Goal: Task Accomplishment & Management: Use online tool/utility

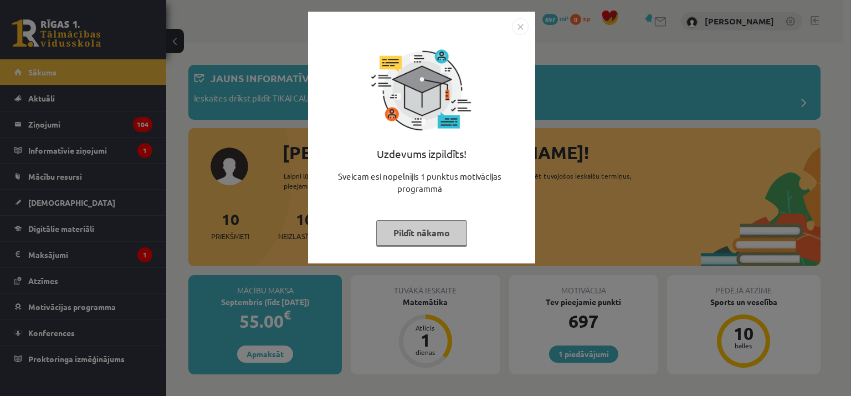
drag, startPoint x: 430, startPoint y: 238, endPoint x: 386, endPoint y: 227, distance: 45.1
click at [429, 238] on button "Pildīt nākamo" at bounding box center [421, 232] width 91 height 25
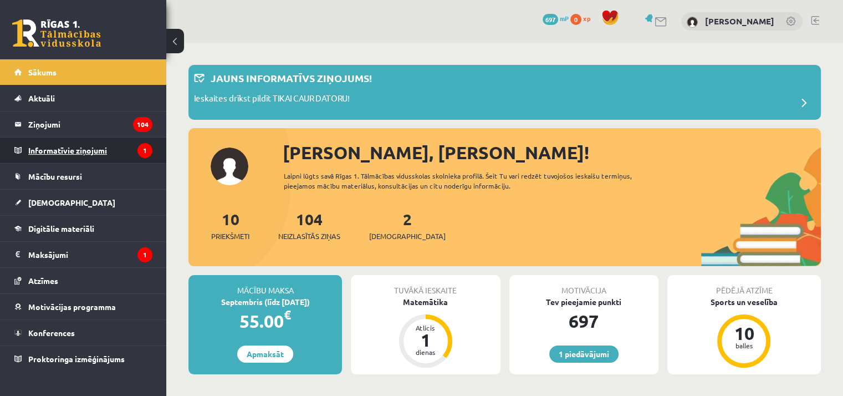
click at [117, 153] on legend "Informatīvie ziņojumi 1" at bounding box center [90, 149] width 124 height 25
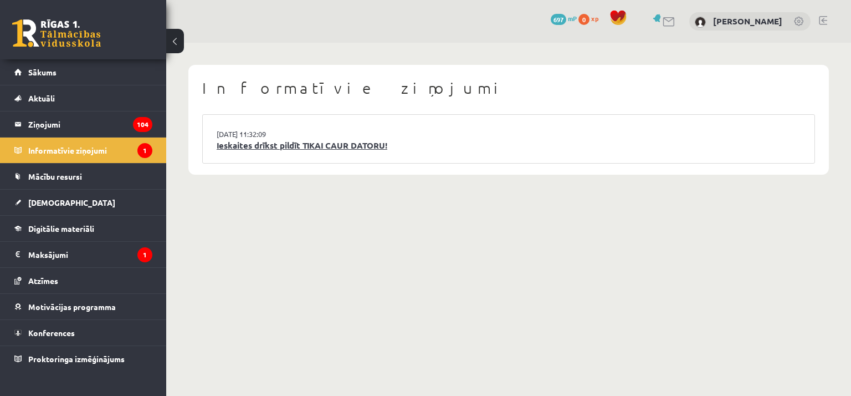
click at [295, 139] on link "Ieskaites drīkst pildīt TIKAI CAUR DATORU!" at bounding box center [509, 145] width 584 height 13
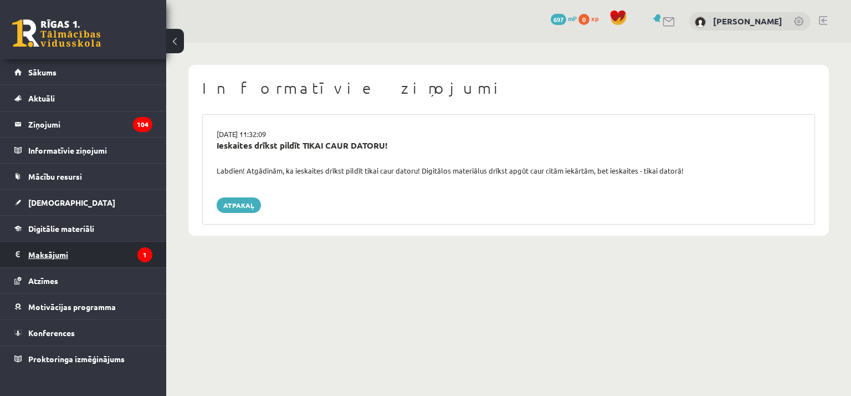
click at [97, 259] on legend "Maksājumi 1" at bounding box center [90, 254] width 124 height 25
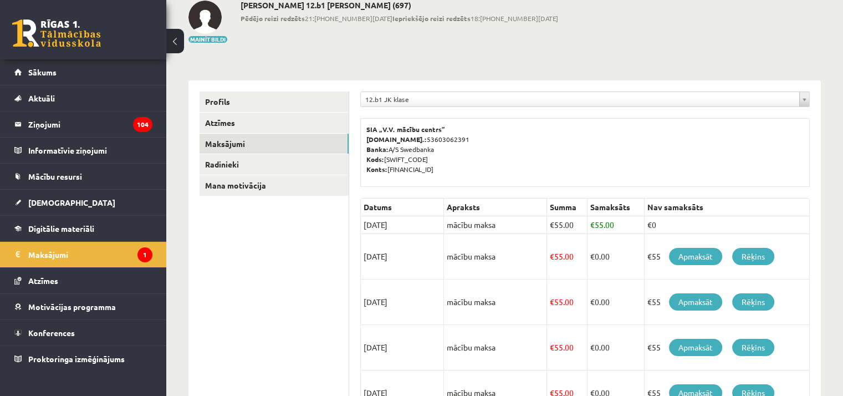
scroll to position [111, 0]
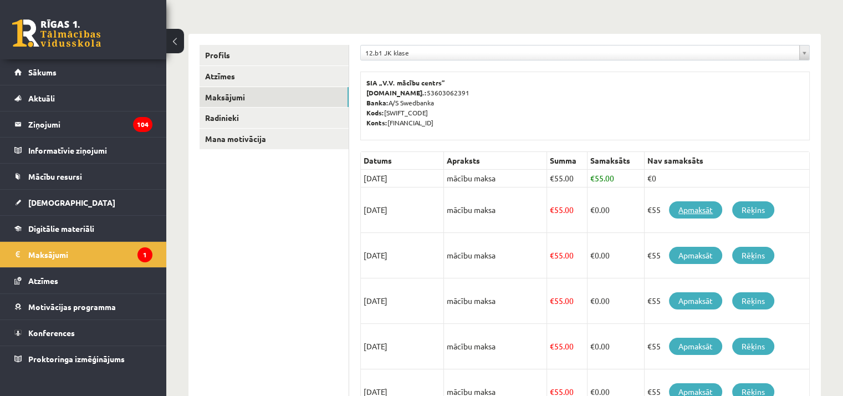
click at [702, 210] on link "Apmaksāt" at bounding box center [695, 209] width 53 height 17
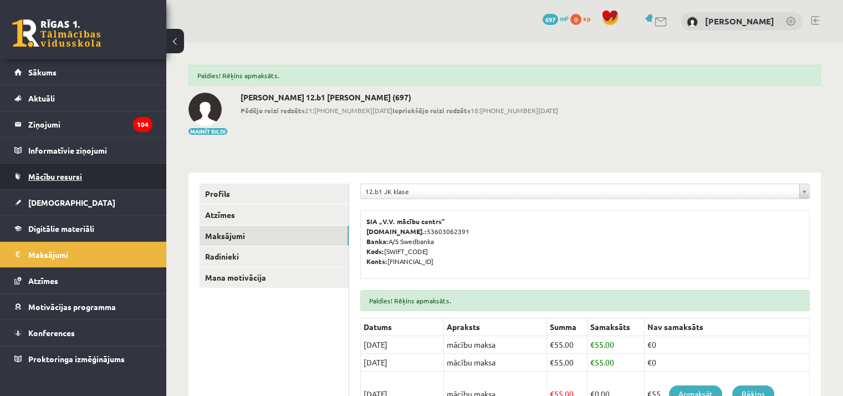
click at [100, 181] on link "Mācību resursi" at bounding box center [83, 175] width 138 height 25
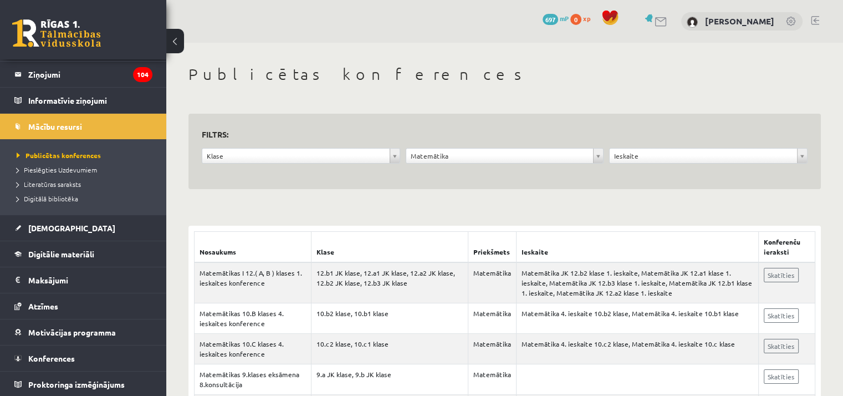
drag, startPoint x: 270, startPoint y: 148, endPoint x: 270, endPoint y: 154, distance: 6.1
click at [270, 154] on div "Klase" at bounding box center [301, 156] width 198 height 16
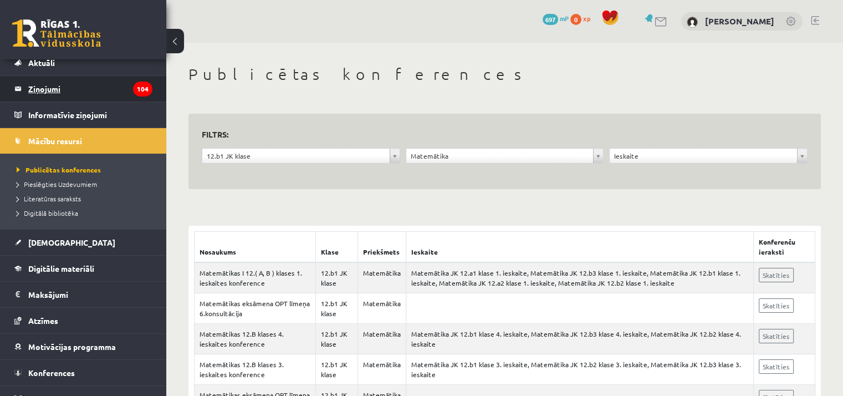
scroll to position [50, 0]
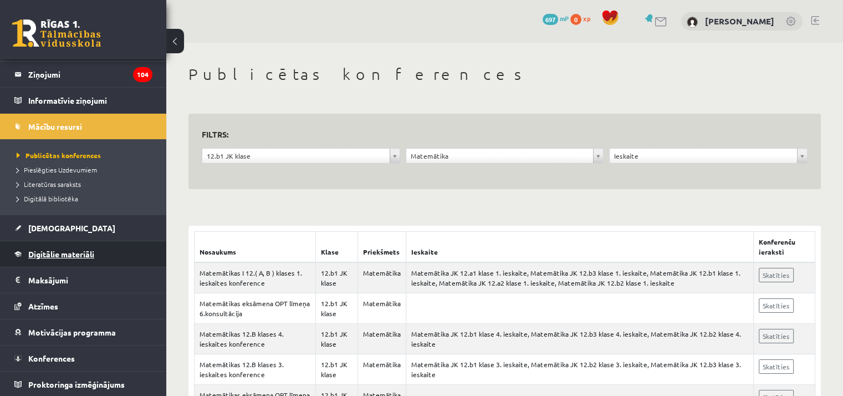
click at [63, 250] on span "Digitālie materiāli" at bounding box center [61, 254] width 66 height 10
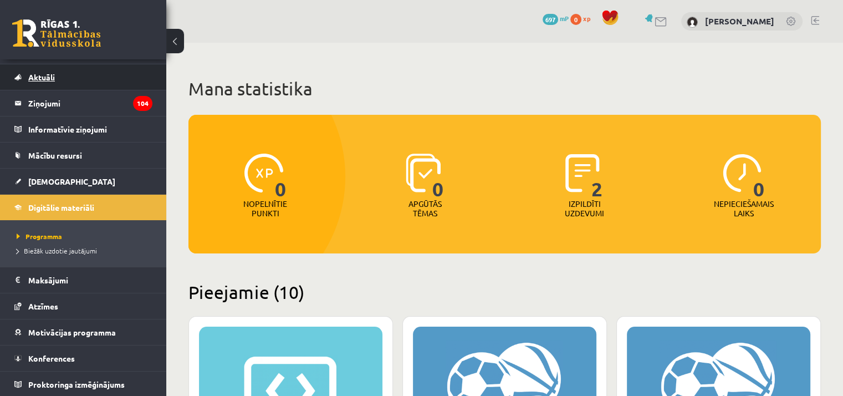
click at [102, 73] on link "Aktuāli" at bounding box center [83, 76] width 138 height 25
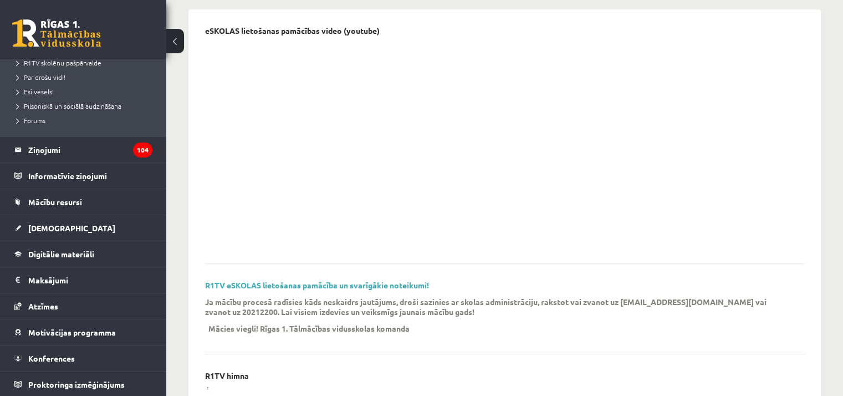
scroll to position [119, 0]
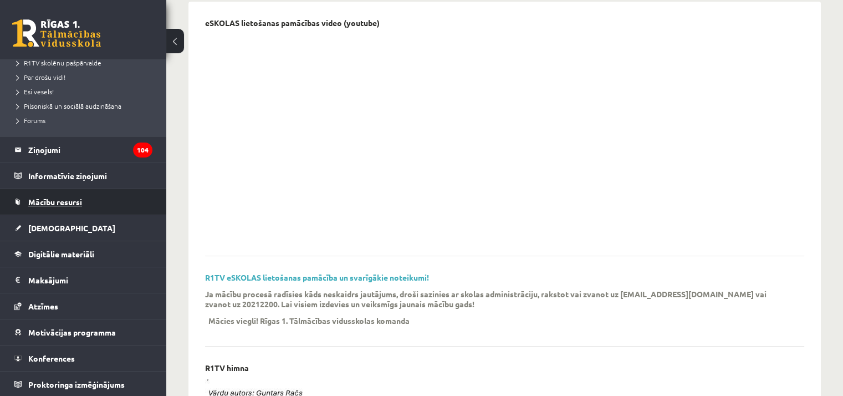
click at [107, 196] on link "Mācību resursi" at bounding box center [83, 201] width 138 height 25
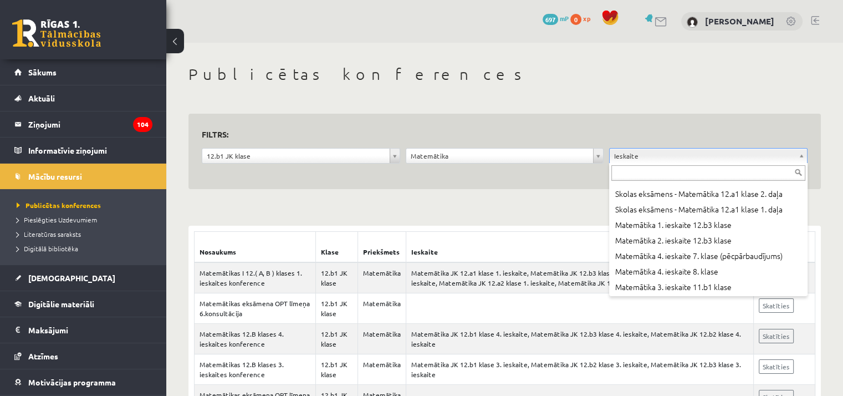
scroll to position [8928, 0]
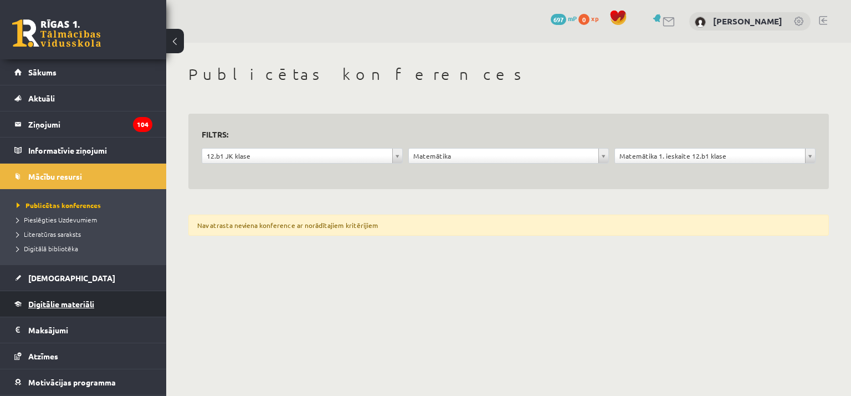
click at [106, 308] on link "Digitālie materiāli" at bounding box center [83, 303] width 138 height 25
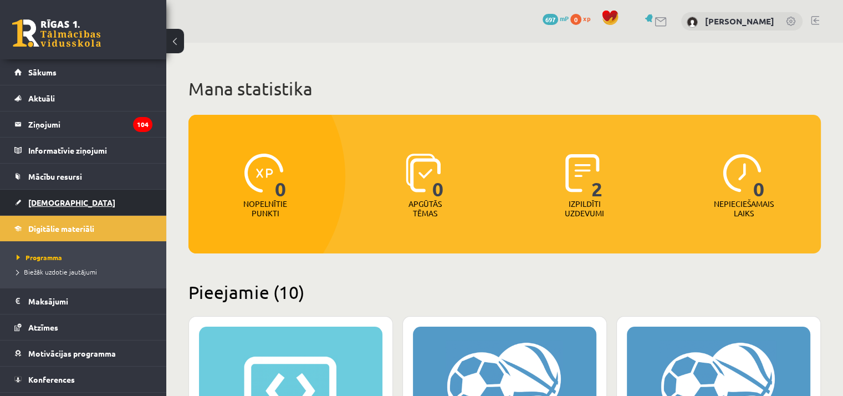
click at [89, 211] on link "[DEMOGRAPHIC_DATA]" at bounding box center [83, 201] width 138 height 25
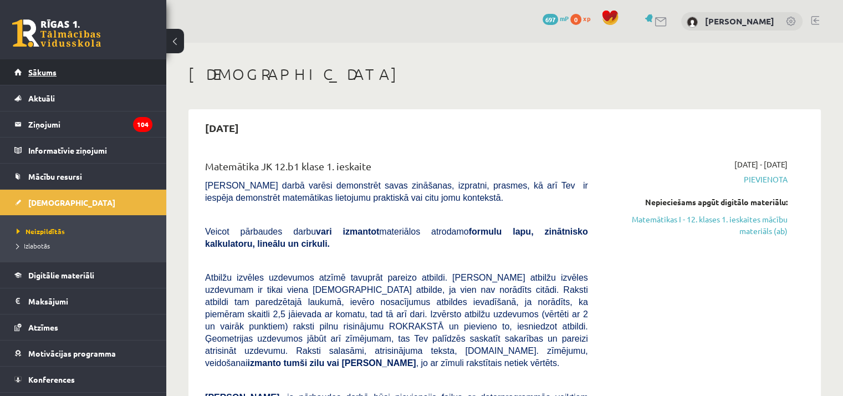
click at [96, 79] on link "Sākums" at bounding box center [83, 71] width 138 height 25
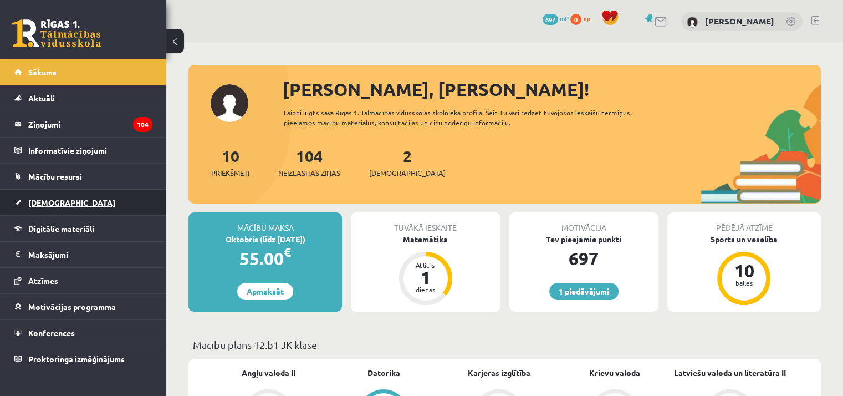
click at [89, 202] on link "[DEMOGRAPHIC_DATA]" at bounding box center [83, 201] width 138 height 25
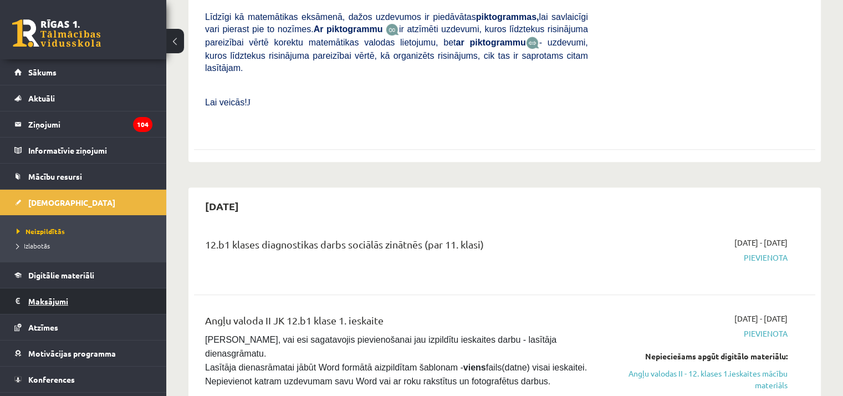
scroll to position [21, 0]
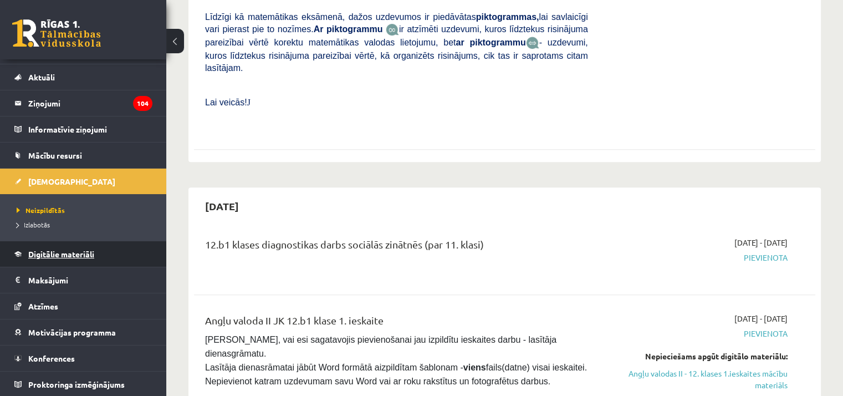
click at [73, 252] on span "Digitālie materiāli" at bounding box center [61, 254] width 66 height 10
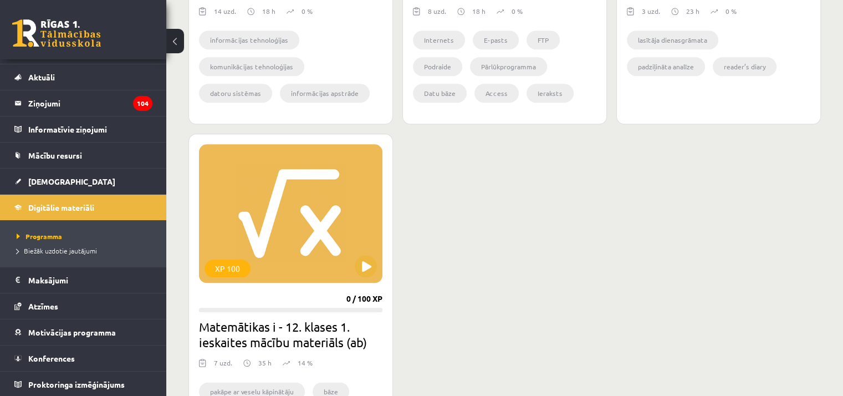
scroll to position [1400, 0]
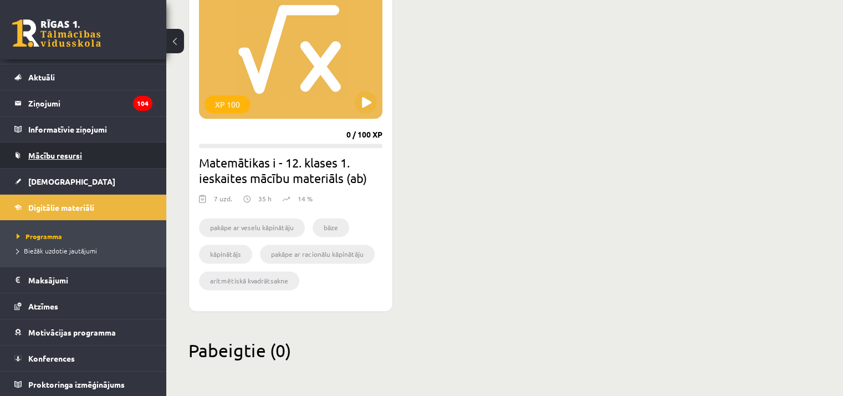
click at [99, 157] on link "Mācību resursi" at bounding box center [83, 154] width 138 height 25
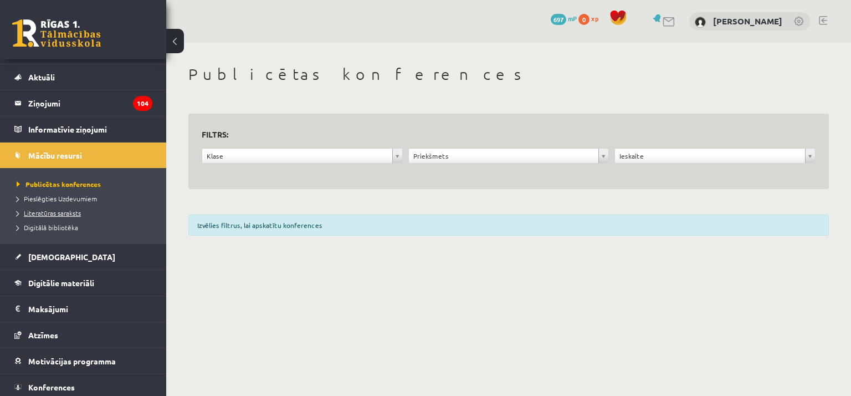
click at [84, 211] on link "Literatūras saraksts" at bounding box center [86, 213] width 138 height 10
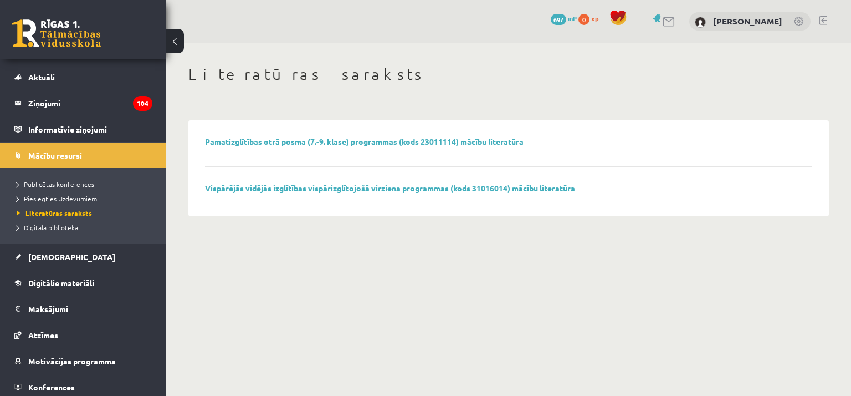
click at [66, 229] on span "Digitālā bibliotēka" at bounding box center [47, 227] width 61 height 9
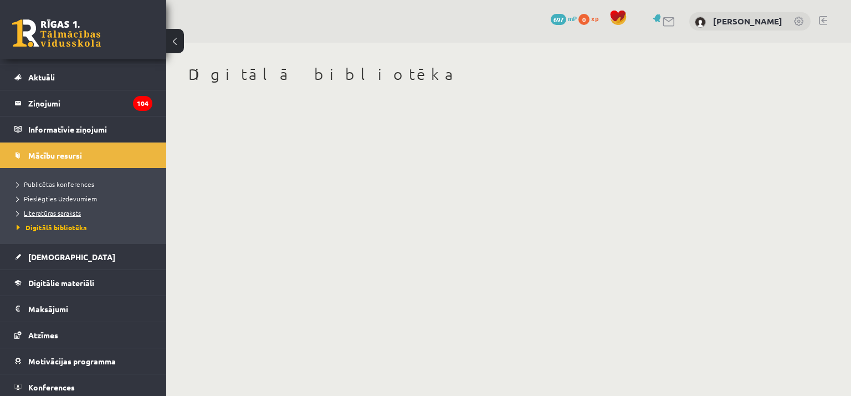
click at [75, 211] on span "Literatūras saraksts" at bounding box center [49, 212] width 64 height 9
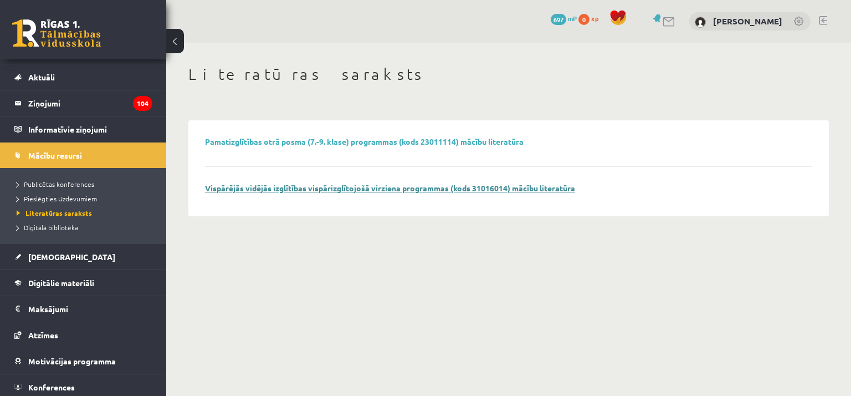
click at [343, 192] on p "Vispārējās vidējās izglītības vispārizglītojošā virziena programmas (kods 31016…" at bounding box center [390, 187] width 370 height 9
click at [346, 186] on link "Vispārējās vidējās izglītības vispārizglītojošā virziena programmas (kods 31016…" at bounding box center [390, 188] width 370 height 10
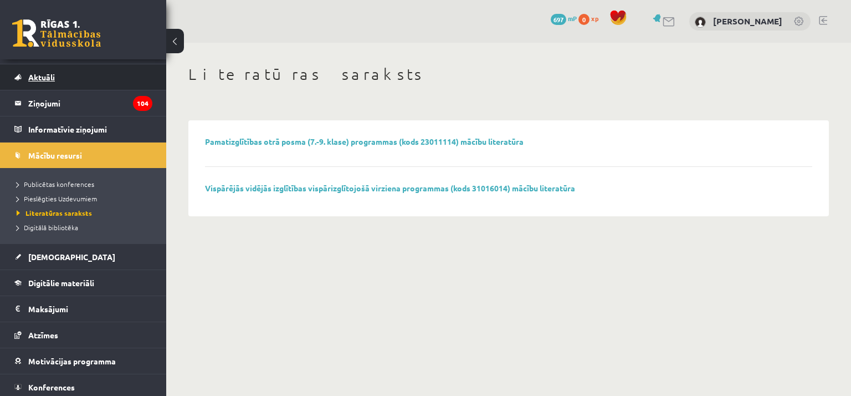
click at [78, 77] on link "Aktuāli" at bounding box center [83, 76] width 138 height 25
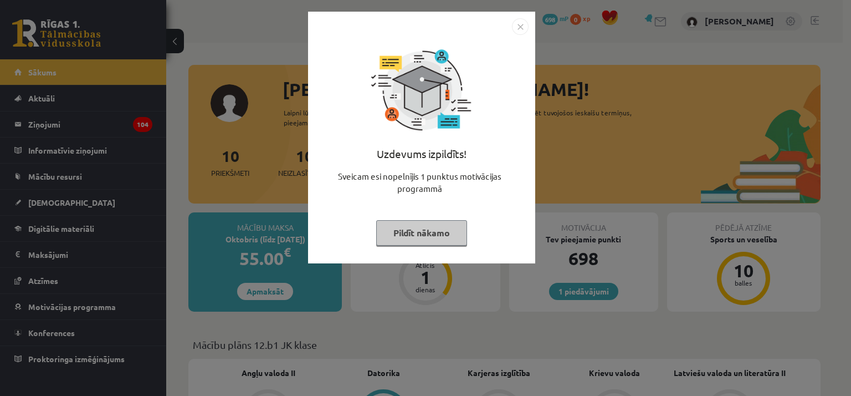
click at [71, 201] on div "Uzdevums izpildīts! Sveicam esi nopelnījis 1 punktus motivācijas programmā Pild…" at bounding box center [425, 198] width 851 height 396
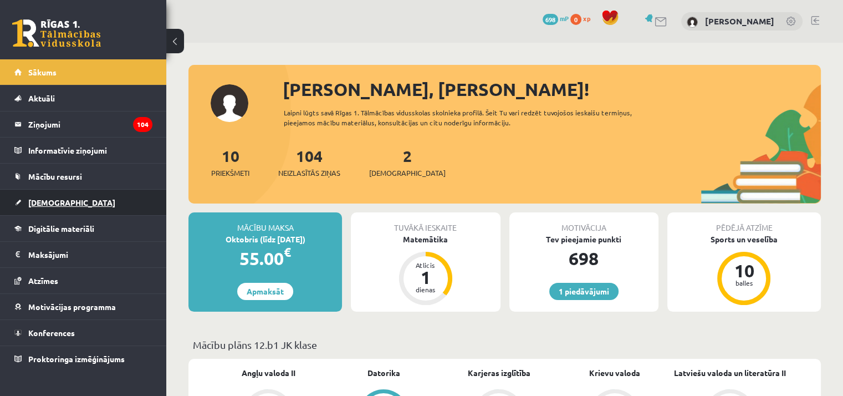
click at [66, 192] on link "[DEMOGRAPHIC_DATA]" at bounding box center [83, 201] width 138 height 25
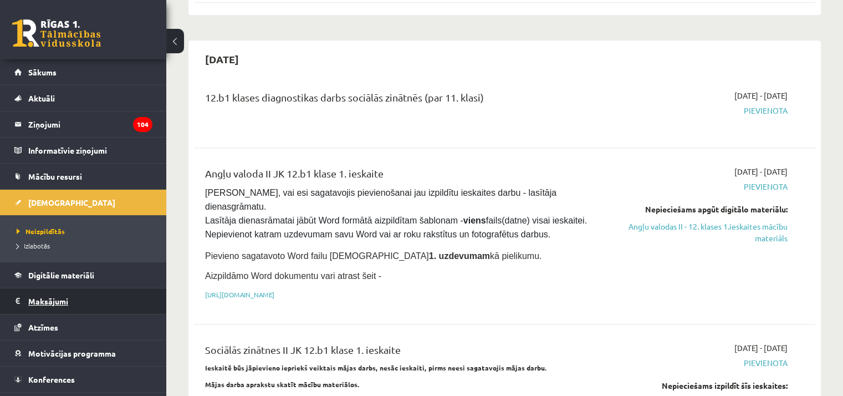
scroll to position [21, 0]
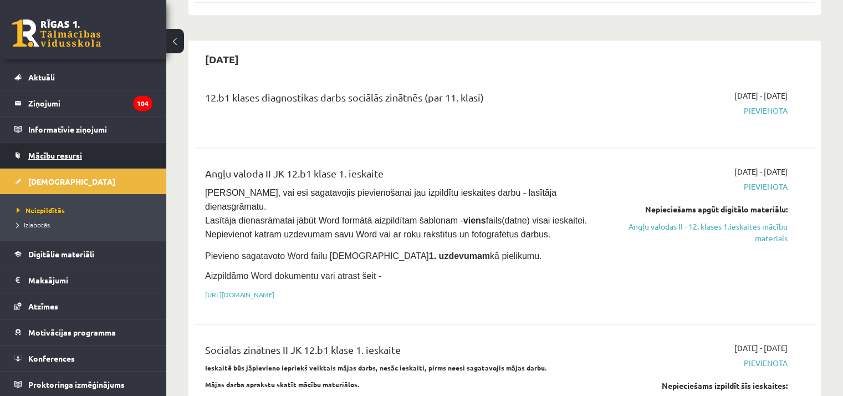
click at [91, 152] on link "Mācību resursi" at bounding box center [83, 154] width 138 height 25
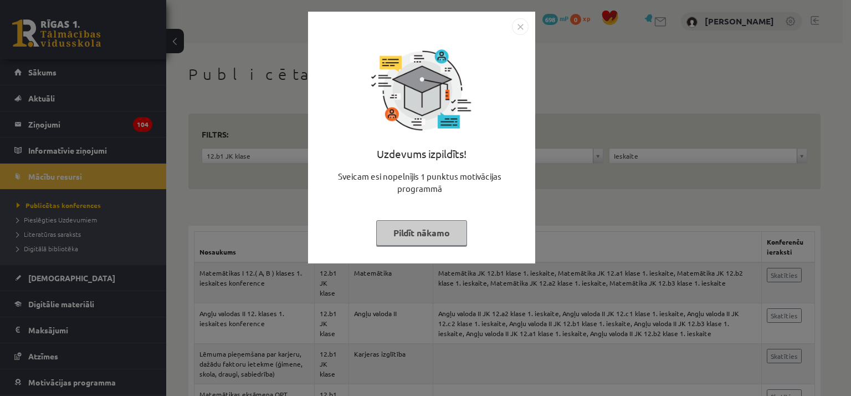
click at [439, 233] on button "Pildīt nākamo" at bounding box center [421, 232] width 91 height 25
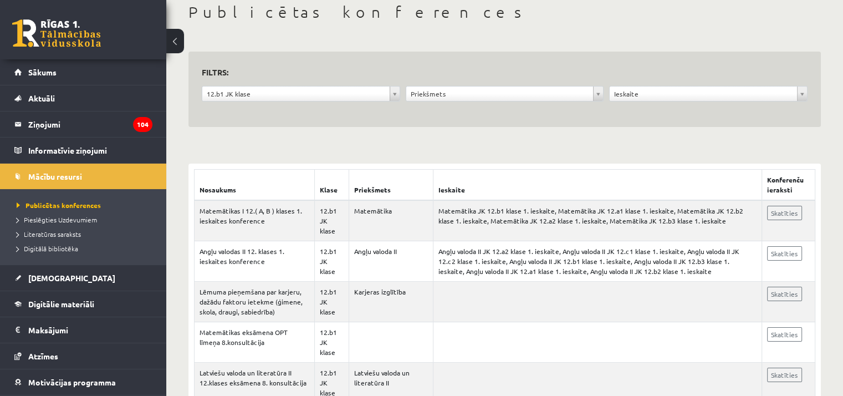
scroll to position [86, 0]
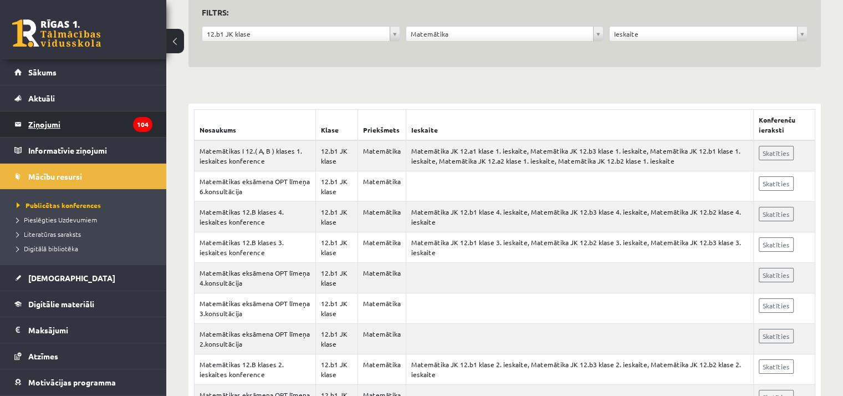
click at [90, 70] on link "Sākums" at bounding box center [83, 71] width 138 height 25
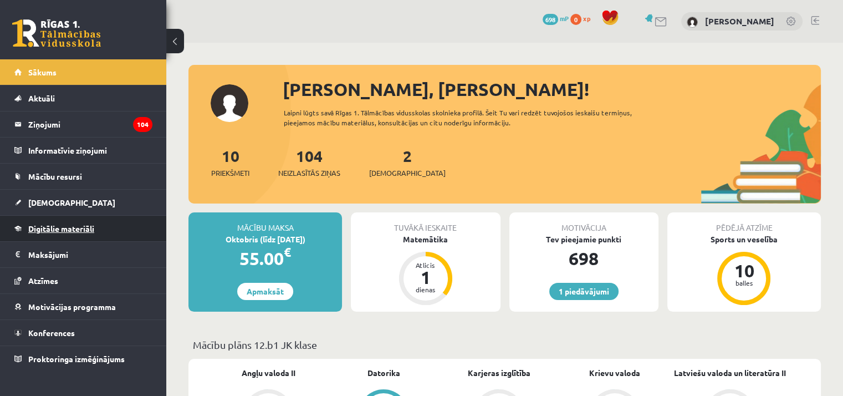
click at [106, 221] on link "Digitālie materiāli" at bounding box center [83, 227] width 138 height 25
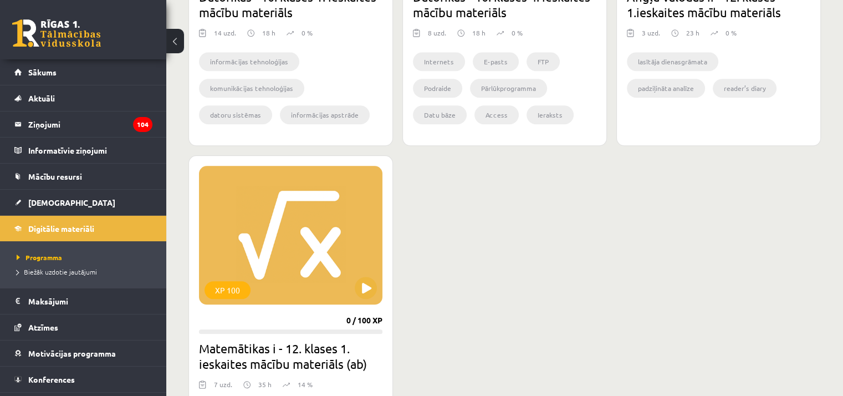
scroll to position [1225, 0]
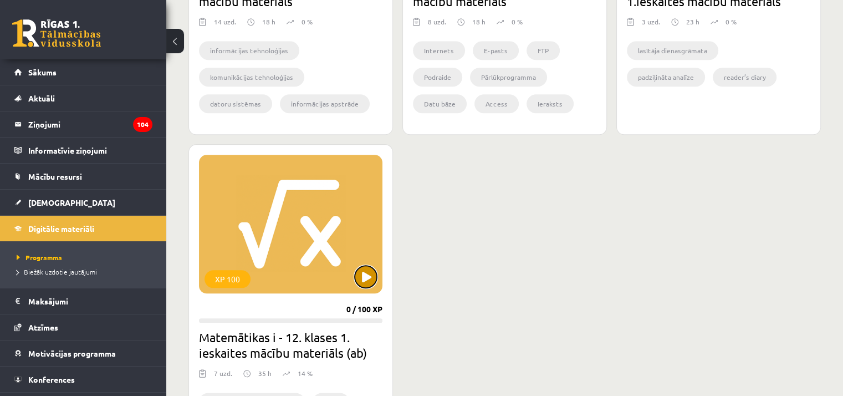
click at [357, 275] on button at bounding box center [366, 276] width 22 height 22
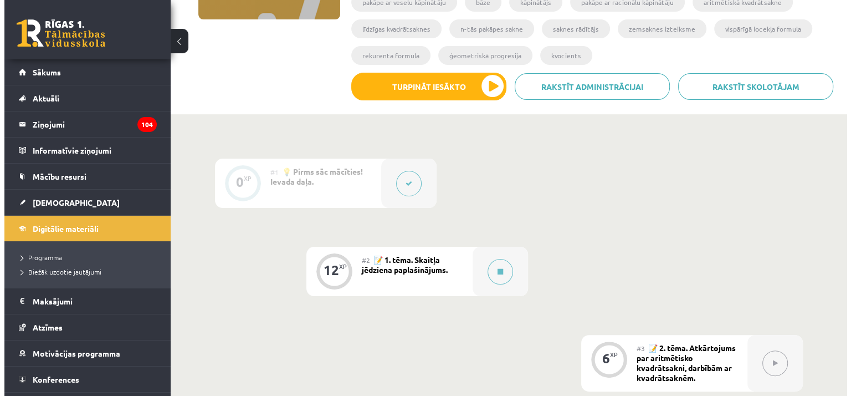
scroll to position [208, 0]
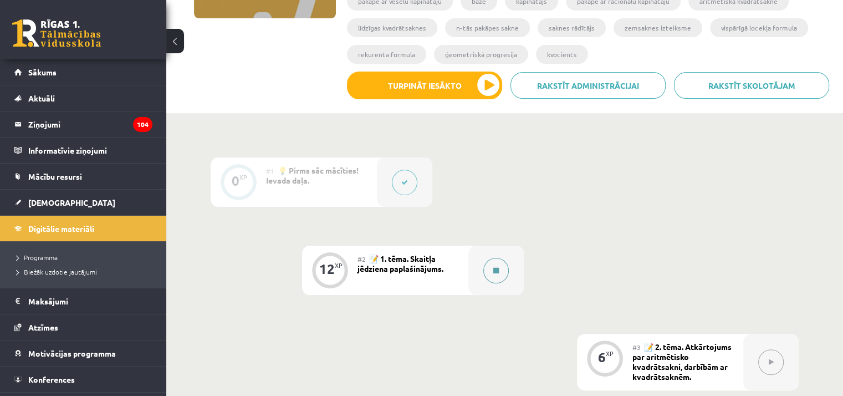
click at [492, 256] on div at bounding box center [495, 269] width 55 height 49
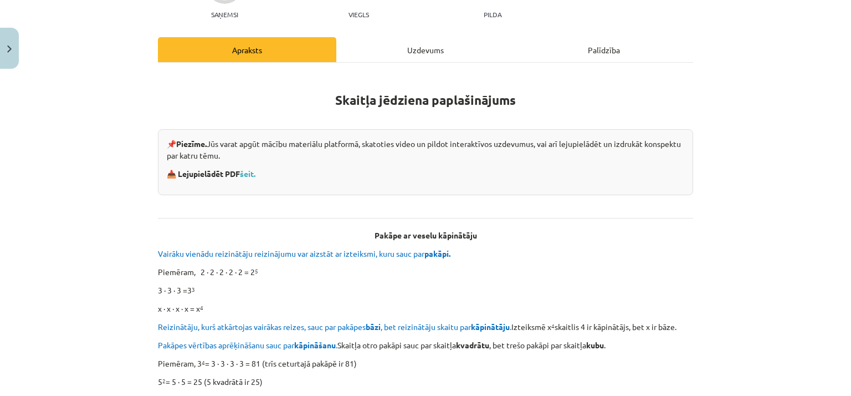
scroll to position [197, 0]
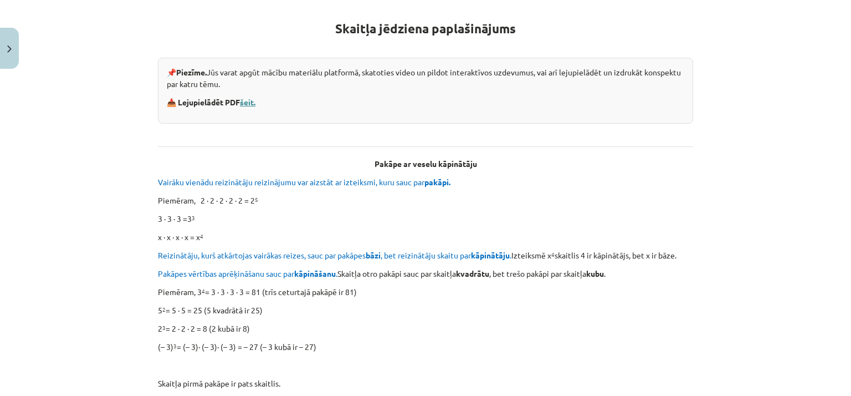
click at [245, 99] on link "šeit." at bounding box center [248, 102] width 16 height 10
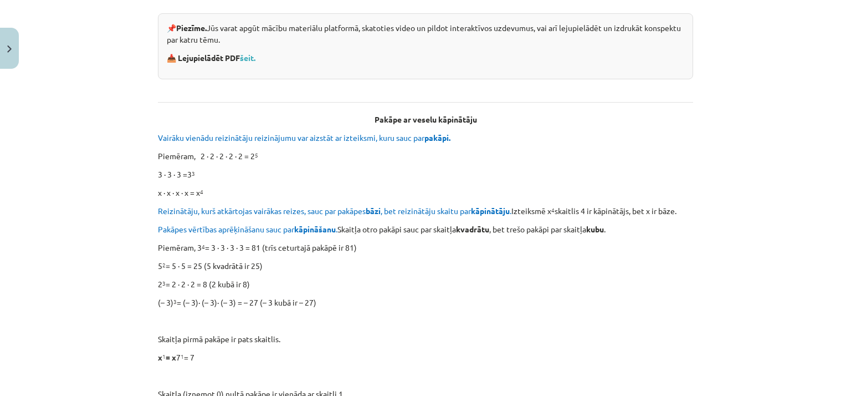
scroll to position [0, 0]
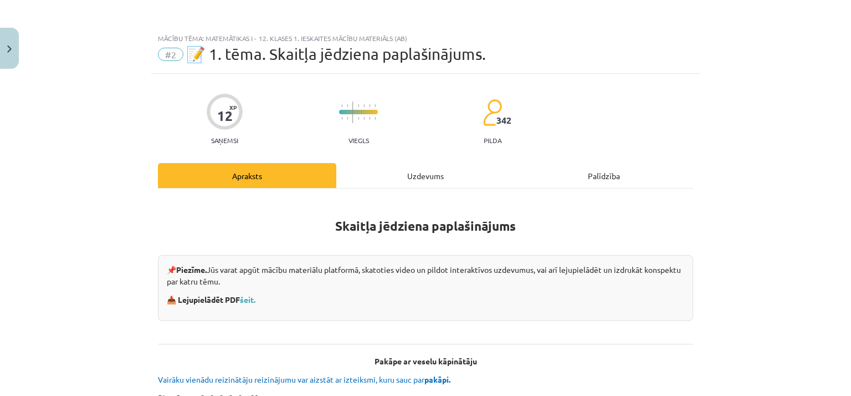
click at [396, 182] on div "Uzdevums" at bounding box center [425, 175] width 178 height 25
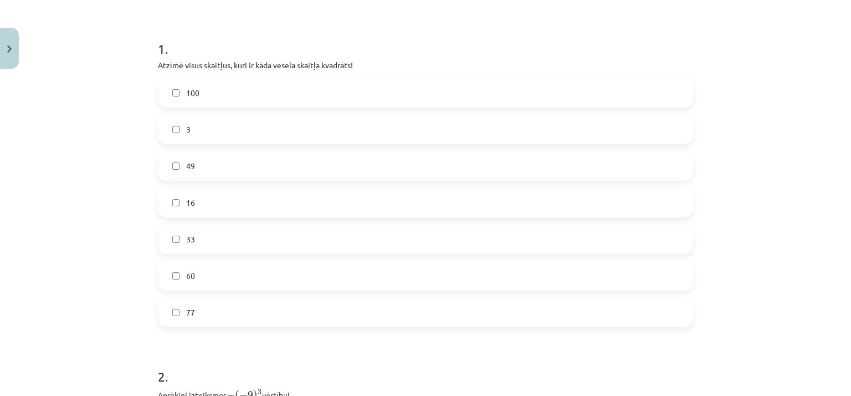
scroll to position [229, 0]
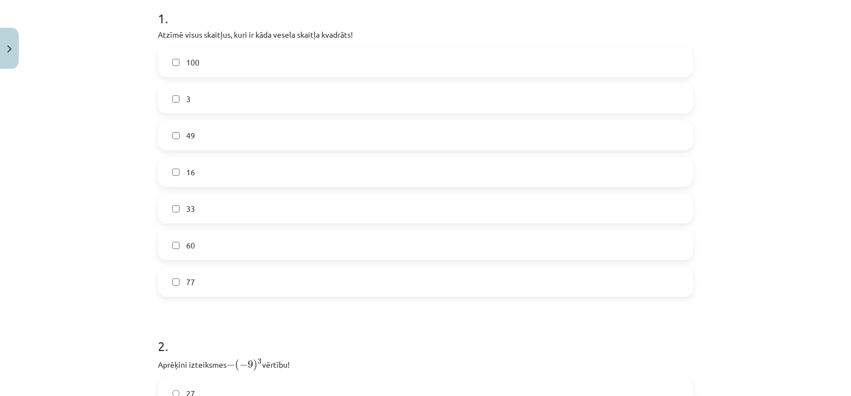
click at [339, 52] on label "100" at bounding box center [425, 62] width 533 height 28
click at [354, 136] on label "49" at bounding box center [425, 135] width 533 height 28
click at [352, 181] on label "16" at bounding box center [425, 172] width 533 height 28
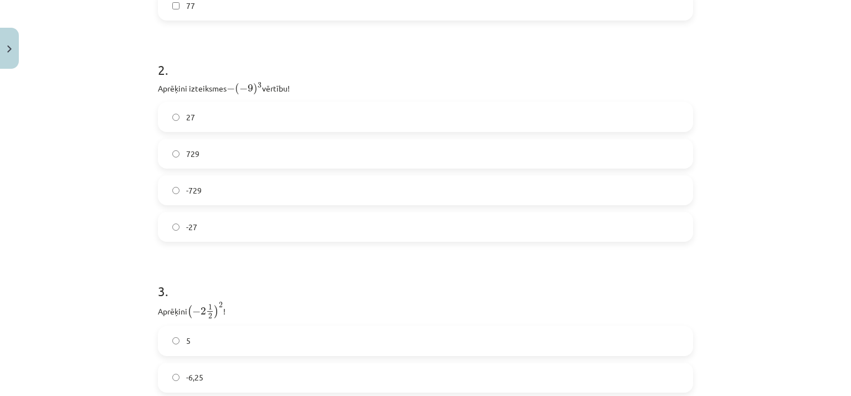
scroll to position [505, 0]
click at [394, 151] on label "729" at bounding box center [425, 154] width 533 height 28
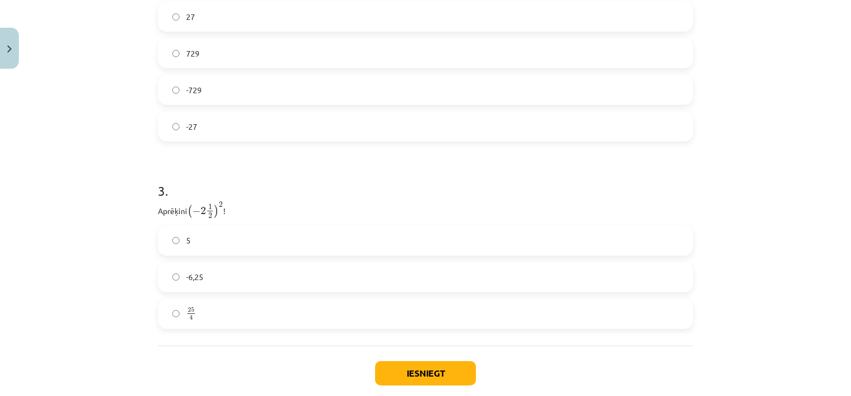
scroll to position [666, 0]
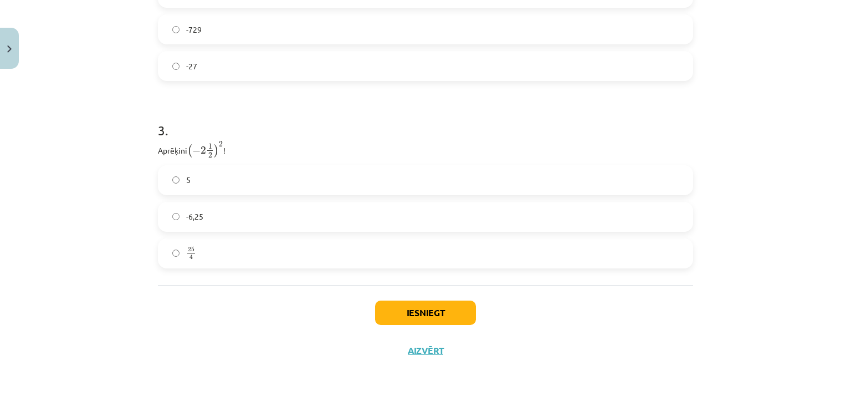
drag, startPoint x: 344, startPoint y: 259, endPoint x: 443, endPoint y: 261, distance: 98.6
click at [443, 261] on label "25 4 25 4" at bounding box center [425, 253] width 533 height 28
click at [452, 311] on button "Iesniegt" at bounding box center [425, 312] width 101 height 24
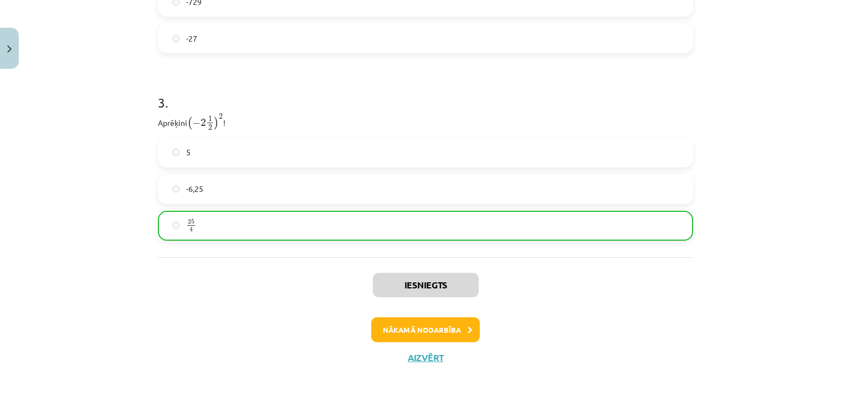
scroll to position [701, 0]
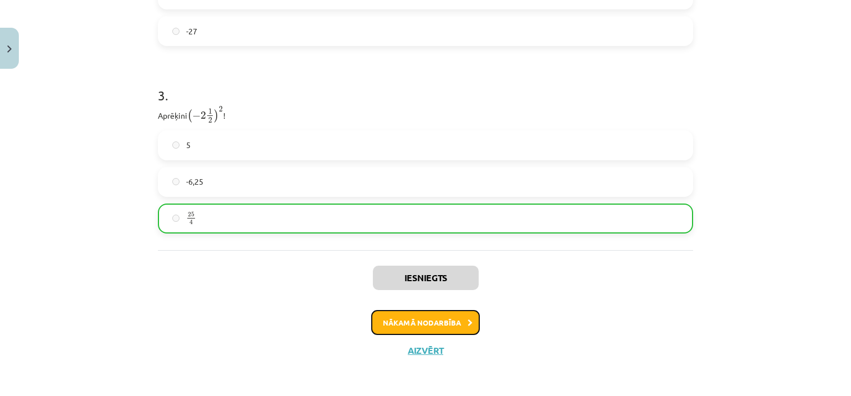
click at [432, 324] on button "Nākamā nodarbība" at bounding box center [425, 322] width 109 height 25
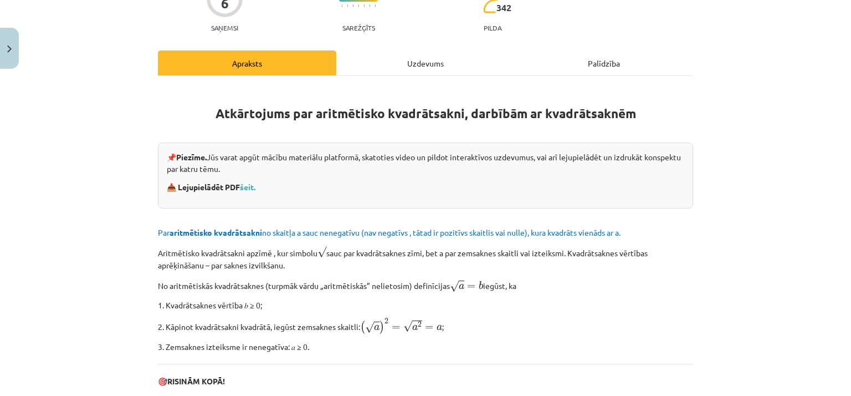
scroll to position [112, 0]
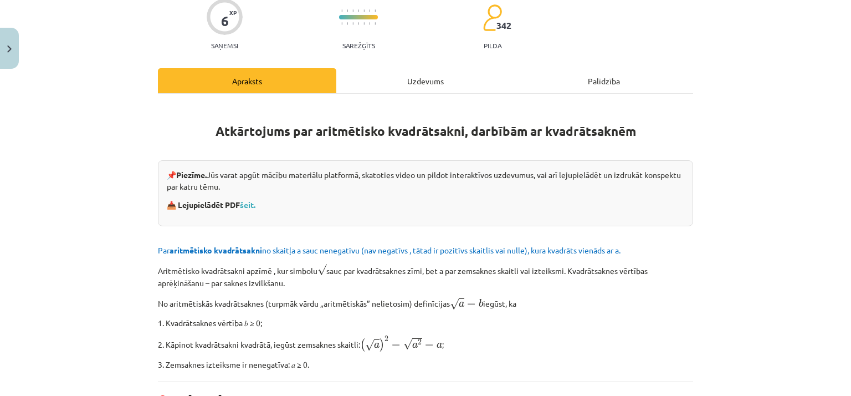
click at [422, 79] on div "Uzdevums" at bounding box center [425, 80] width 178 height 25
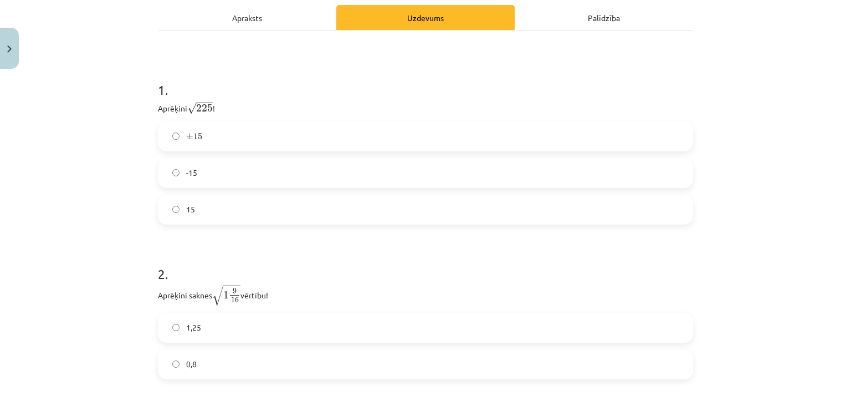
scroll to position [176, 0]
click at [357, 199] on label "15" at bounding box center [425, 209] width 533 height 28
click at [381, 131] on label "± 15 ± 15" at bounding box center [425, 136] width 533 height 28
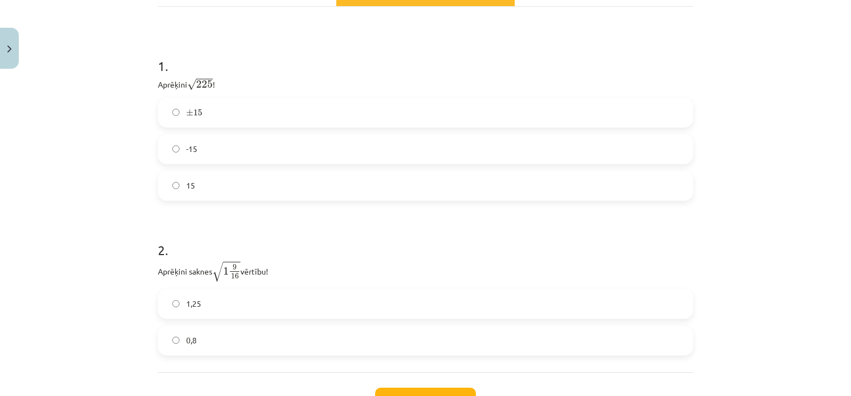
scroll to position [286, 0]
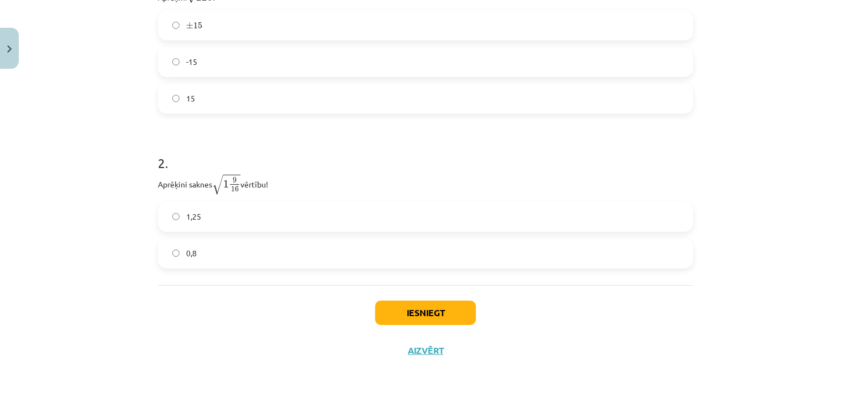
click at [357, 207] on label "1,25" at bounding box center [425, 217] width 533 height 28
click at [412, 312] on button "Iesniegt" at bounding box center [425, 312] width 101 height 24
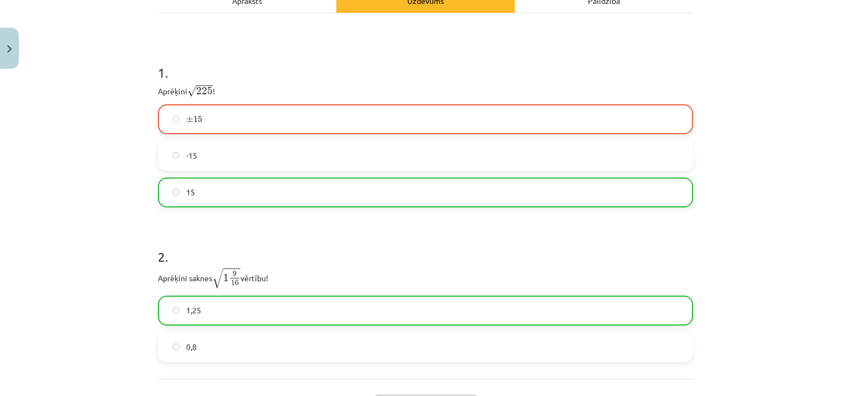
scroll to position [321, 0]
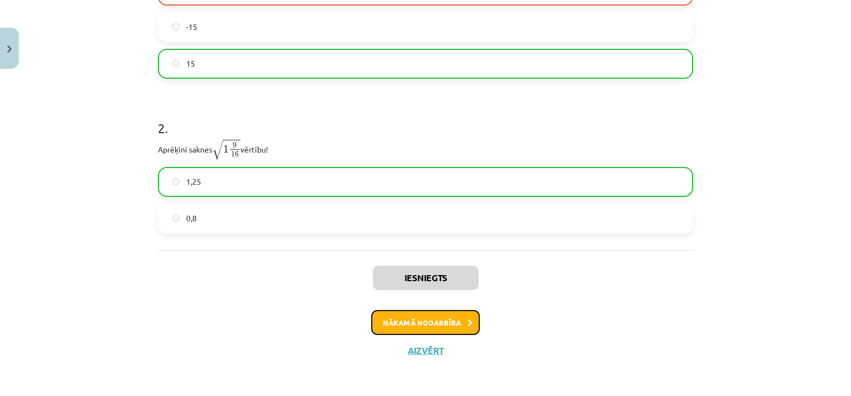
click at [468, 321] on icon at bounding box center [470, 322] width 5 height 7
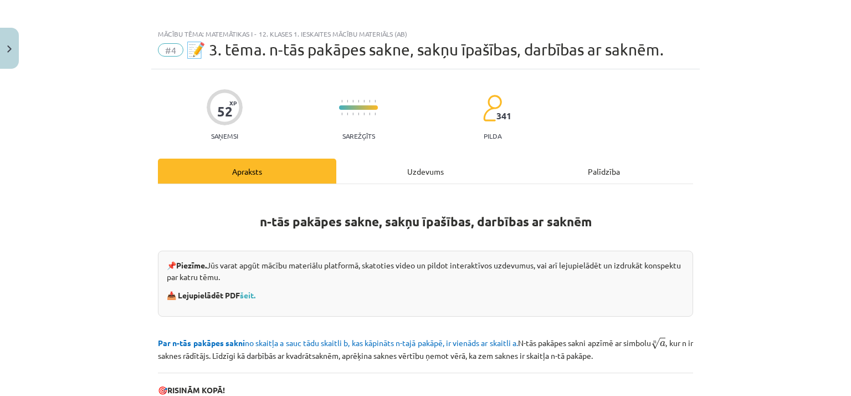
scroll to position [0, 0]
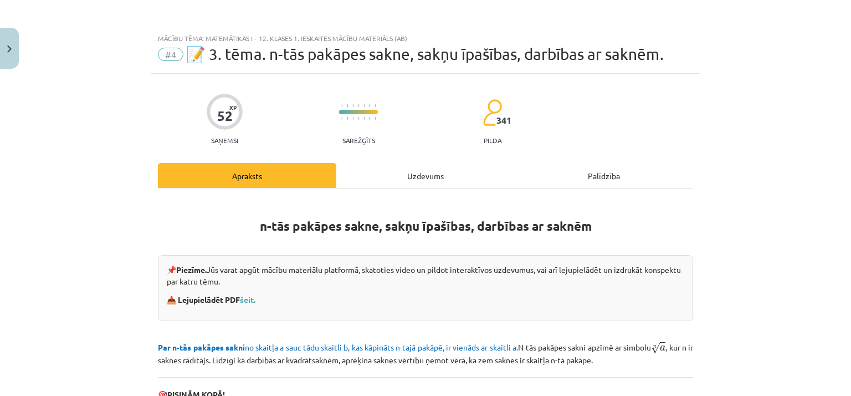
click at [417, 177] on div "Uzdevums" at bounding box center [425, 175] width 178 height 25
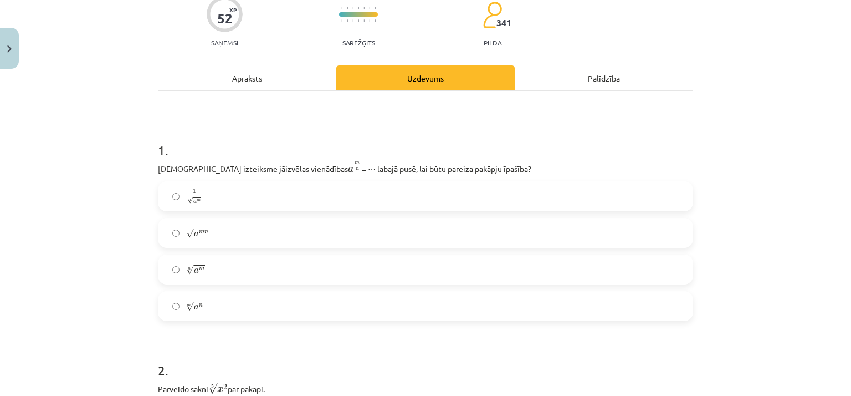
scroll to position [117, 0]
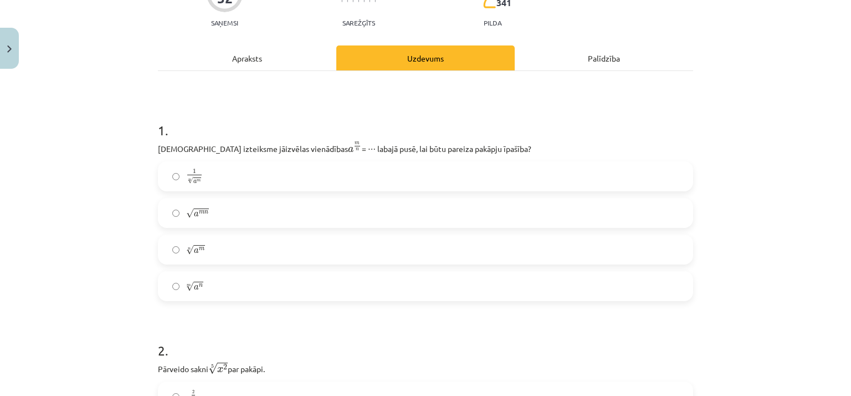
click at [434, 243] on label "n √ a m a m n" at bounding box center [425, 249] width 533 height 28
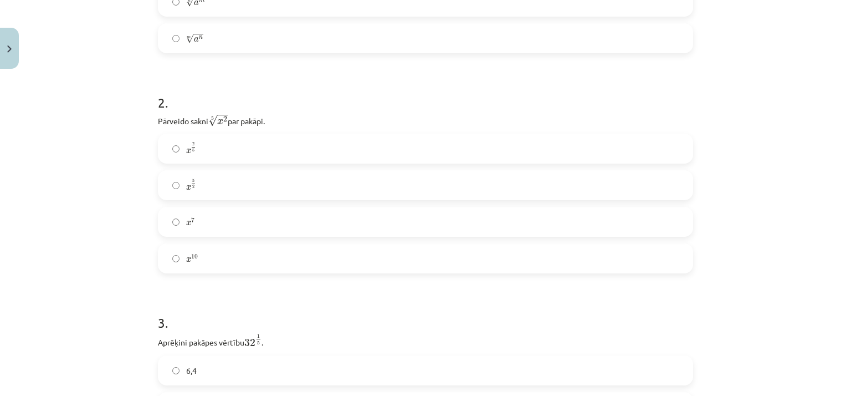
scroll to position [365, 0]
click at [429, 188] on label "x 5 2 x 5 2" at bounding box center [425, 185] width 533 height 28
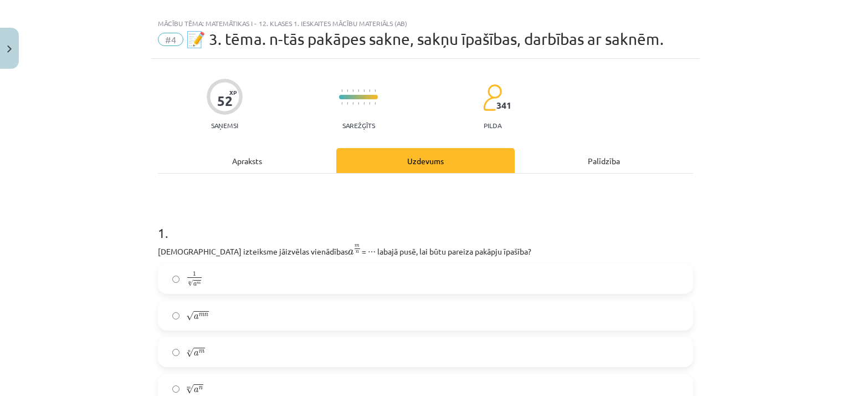
scroll to position [0, 0]
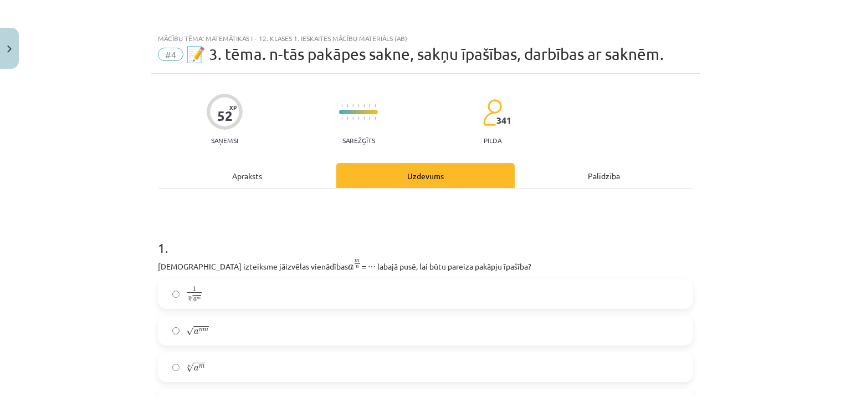
click at [266, 173] on div "Apraksts" at bounding box center [247, 175] width 178 height 25
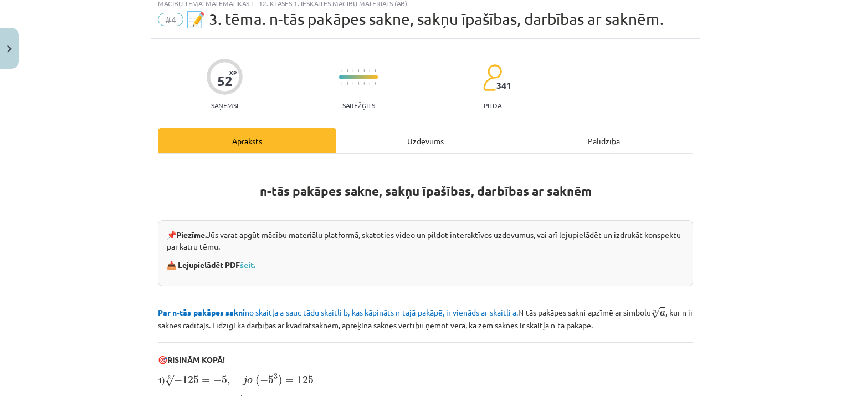
scroll to position [24, 0]
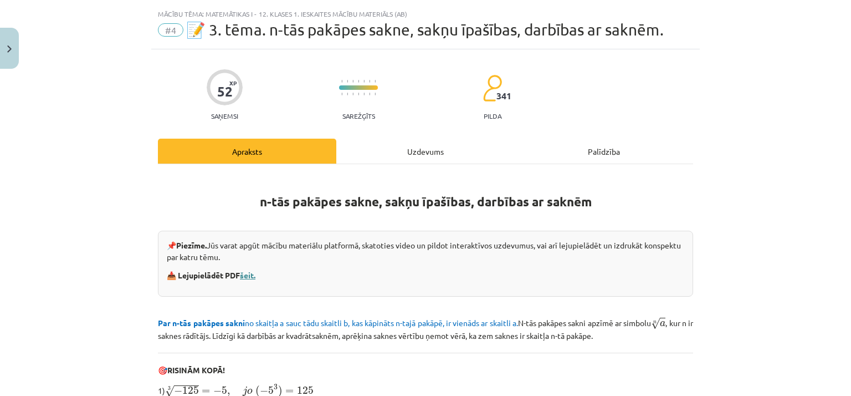
click at [250, 276] on link "šeit." at bounding box center [248, 275] width 16 height 10
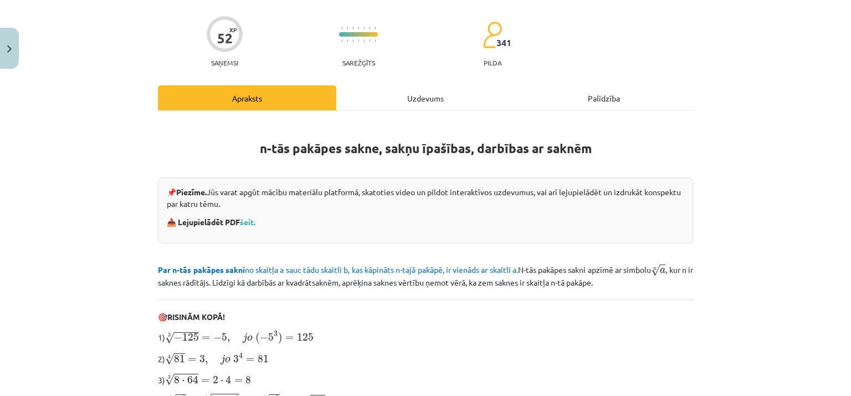
scroll to position [76, 0]
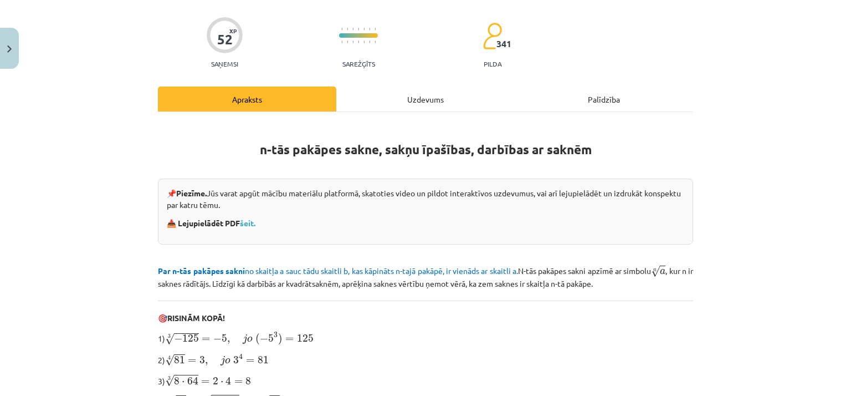
click at [421, 90] on div "Uzdevums" at bounding box center [425, 98] width 178 height 25
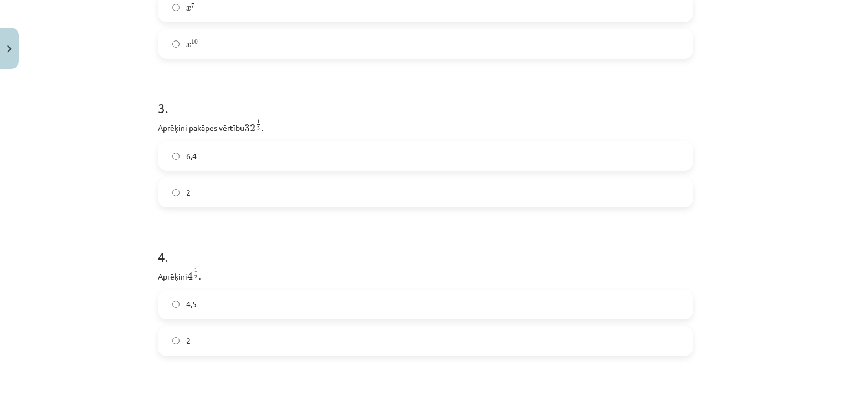
scroll to position [579, 0]
click at [425, 157] on label "6,4" at bounding box center [425, 156] width 533 height 28
click at [424, 151] on label "4,5" at bounding box center [425, 151] width 533 height 28
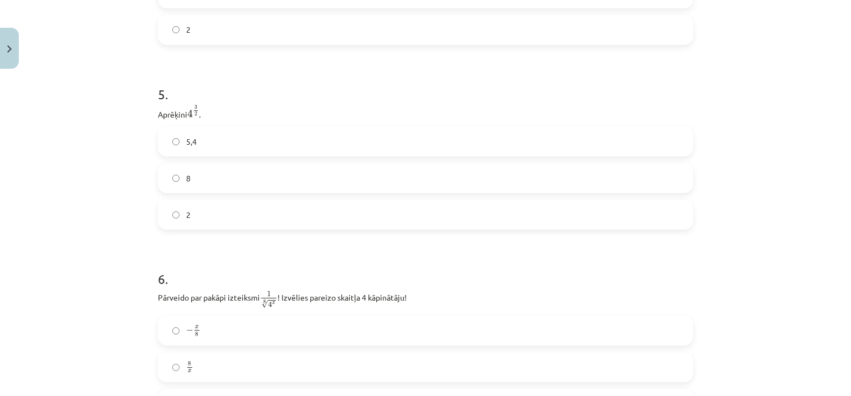
scroll to position [891, 0]
click at [427, 143] on label "5,4" at bounding box center [425, 141] width 533 height 28
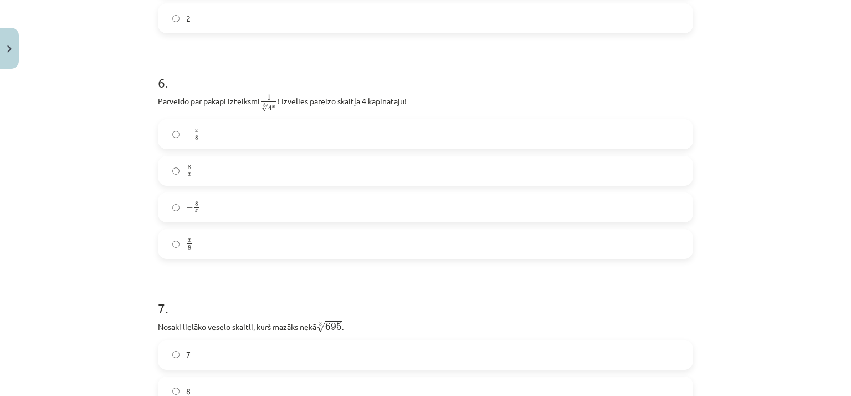
scroll to position [1098, 0]
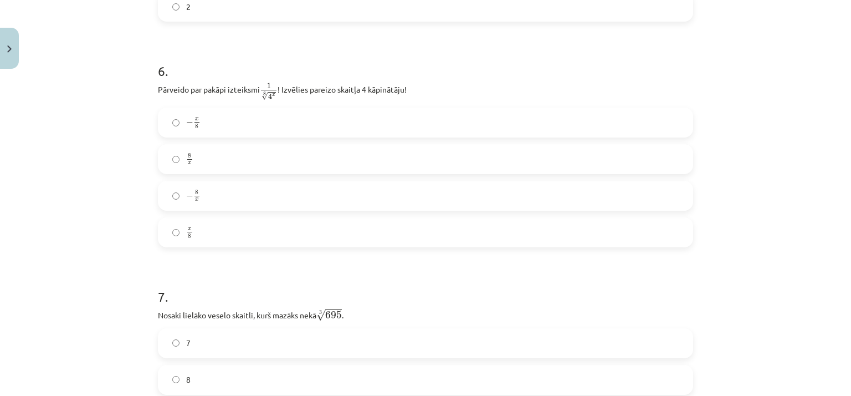
click at [219, 162] on label "8 x 8 x" at bounding box center [425, 159] width 533 height 28
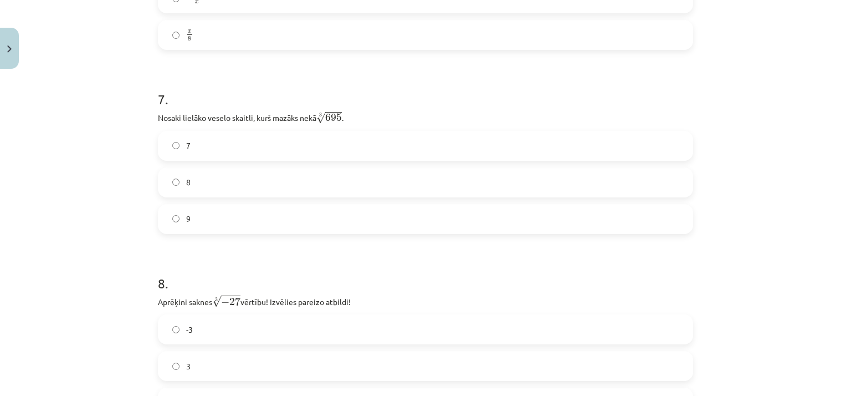
scroll to position [1296, 0]
drag, startPoint x: 410, startPoint y: 106, endPoint x: 396, endPoint y: 183, distance: 79.0
click at [396, 183] on div "7 . Nosaki lielāko veselo skaitli, kurš mazāks nekā 3 √ 695 695 3 . 7 8 9" at bounding box center [425, 152] width 535 height 162
click at [396, 183] on label "8" at bounding box center [425, 182] width 533 height 28
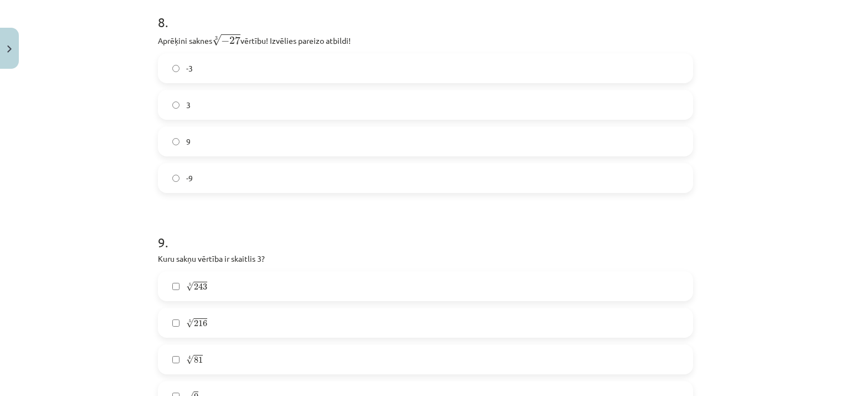
scroll to position [1557, 0]
click at [395, 63] on label "-3" at bounding box center [425, 68] width 533 height 28
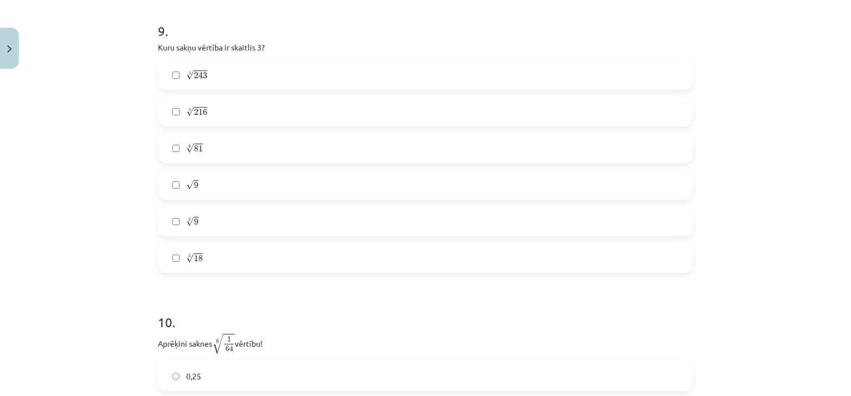
scroll to position [1768, 0]
click at [369, 152] on label "4 √ 81 81 4" at bounding box center [425, 148] width 533 height 28
click at [360, 188] on label "√ 9 9" at bounding box center [425, 184] width 533 height 28
click at [405, 64] on label "5 √ 243 243 5" at bounding box center [425, 74] width 533 height 28
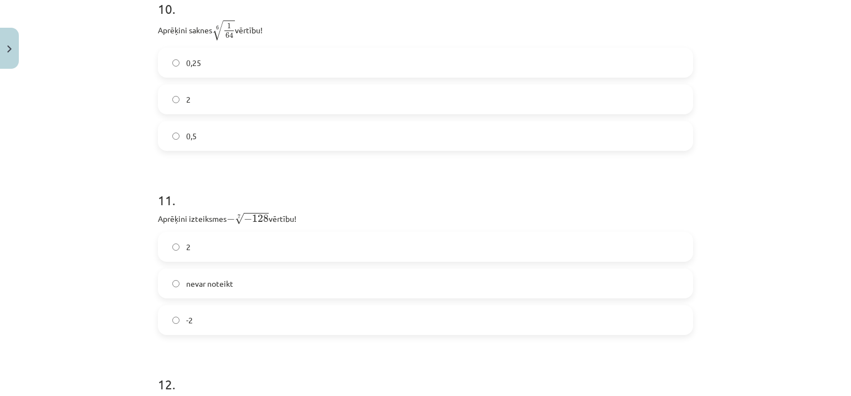
scroll to position [2081, 0]
click at [314, 109] on label "2" at bounding box center [425, 99] width 533 height 28
click at [550, 58] on label "0,25" at bounding box center [425, 62] width 533 height 28
click at [429, 143] on label "0,5" at bounding box center [425, 135] width 533 height 28
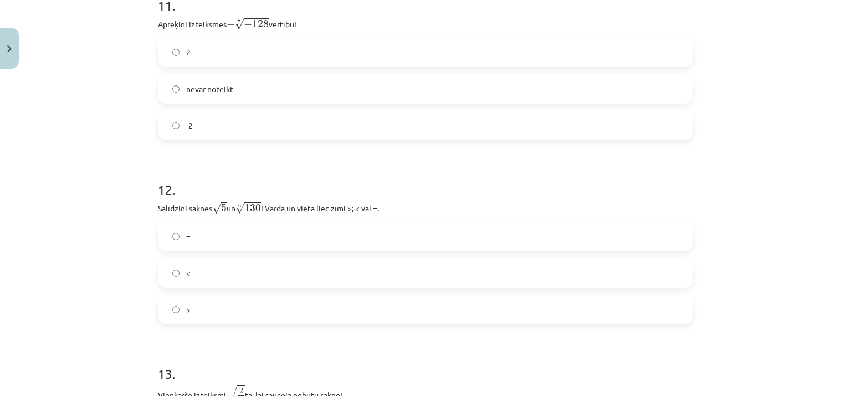
scroll to position [2274, 0]
click at [230, 55] on label "2" at bounding box center [425, 53] width 533 height 28
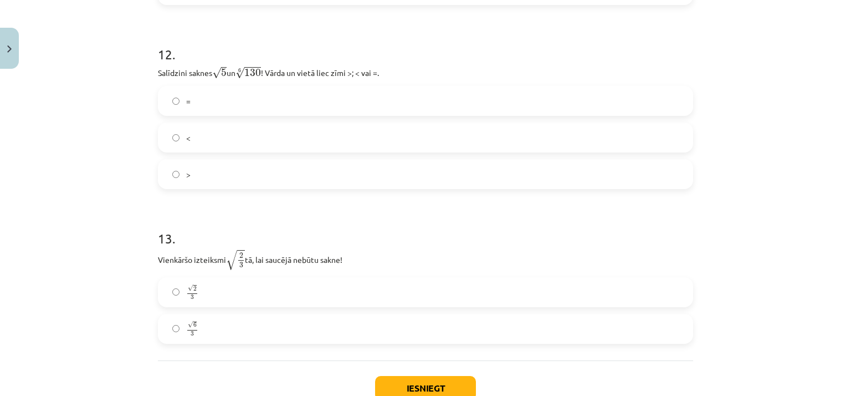
scroll to position [2410, 0]
click at [256, 170] on label ">" at bounding box center [425, 174] width 533 height 28
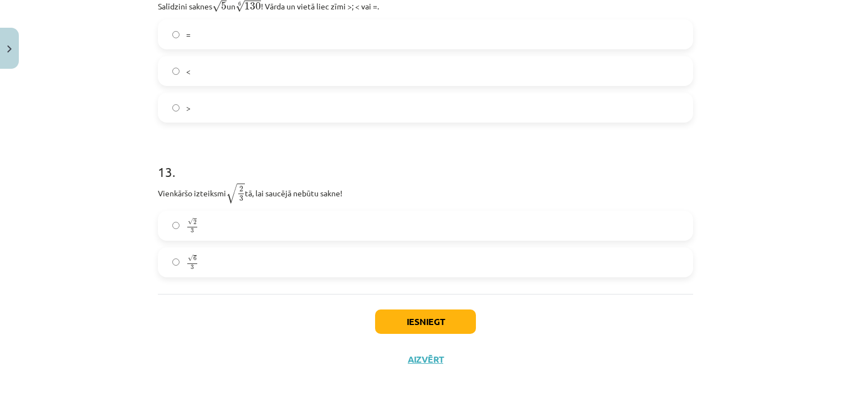
scroll to position [2488, 0]
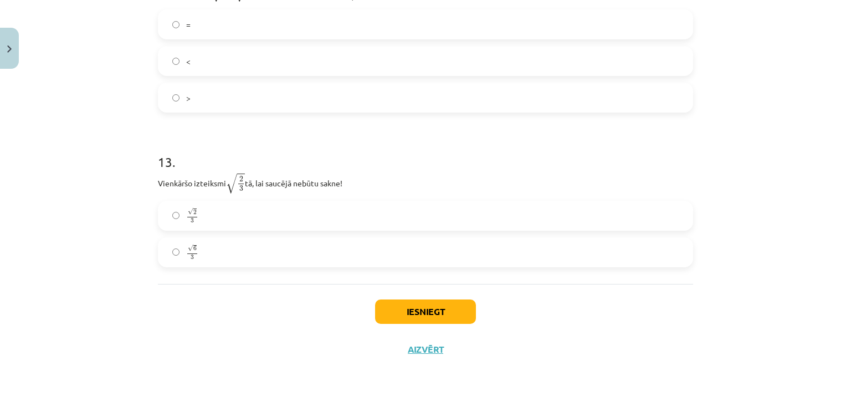
click at [369, 258] on label "√ 6 3 6 3" at bounding box center [425, 252] width 533 height 28
click at [442, 310] on button "Iesniegt" at bounding box center [425, 311] width 101 height 24
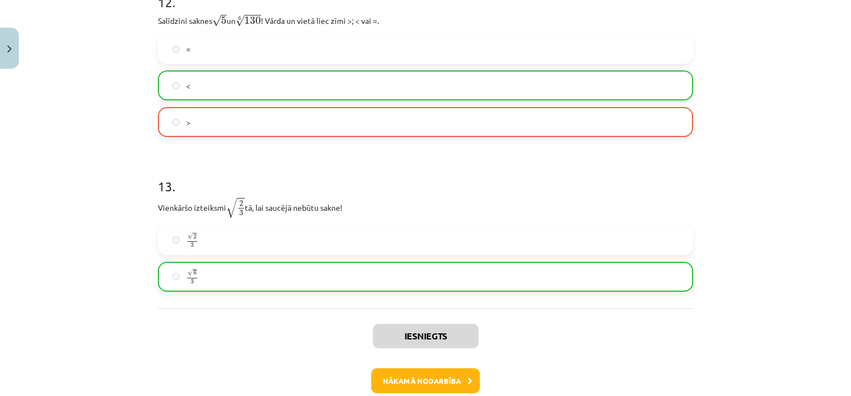
scroll to position [2522, 0]
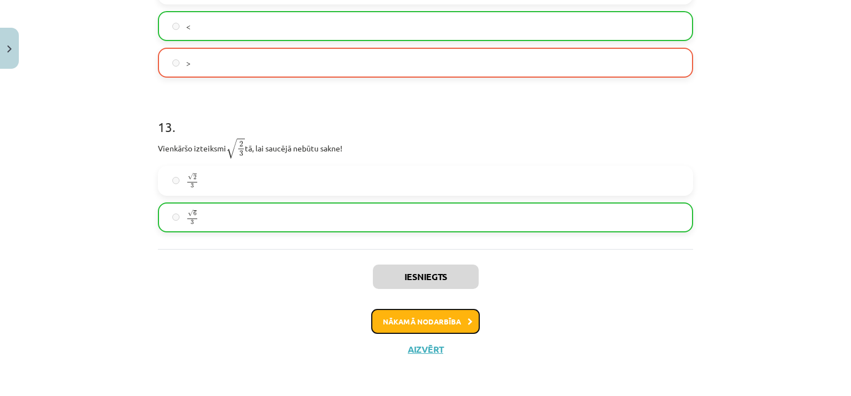
click at [458, 331] on button "Nākamā nodarbība" at bounding box center [425, 321] width 109 height 25
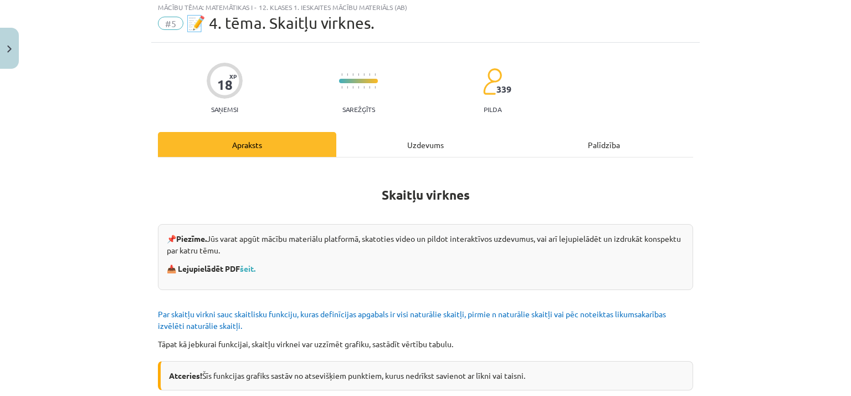
scroll to position [28, 0]
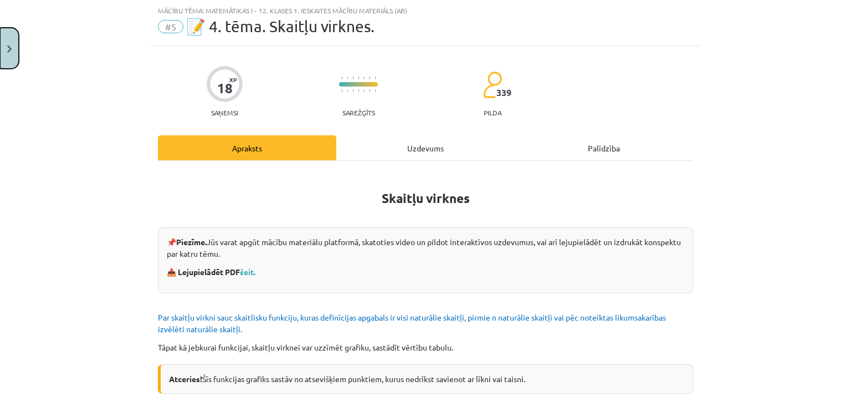
click at [12, 40] on button "Close" at bounding box center [9, 48] width 19 height 41
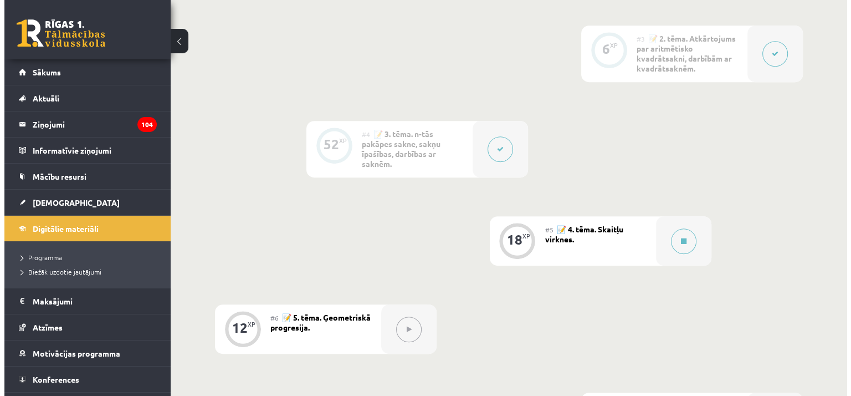
scroll to position [517, 0]
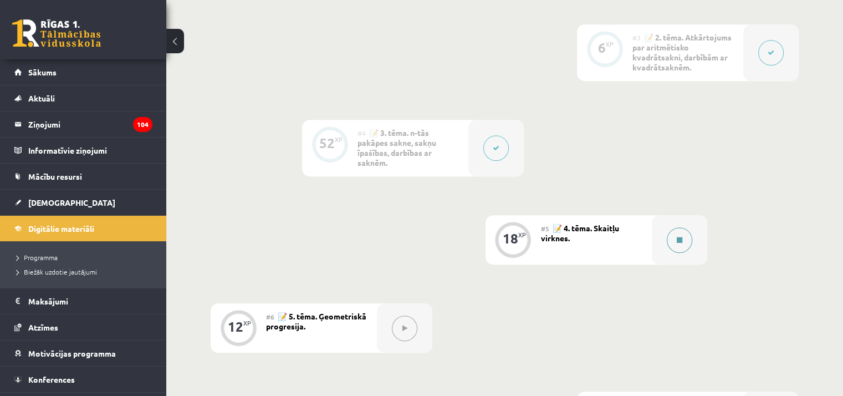
click at [676, 237] on icon at bounding box center [679, 240] width 6 height 7
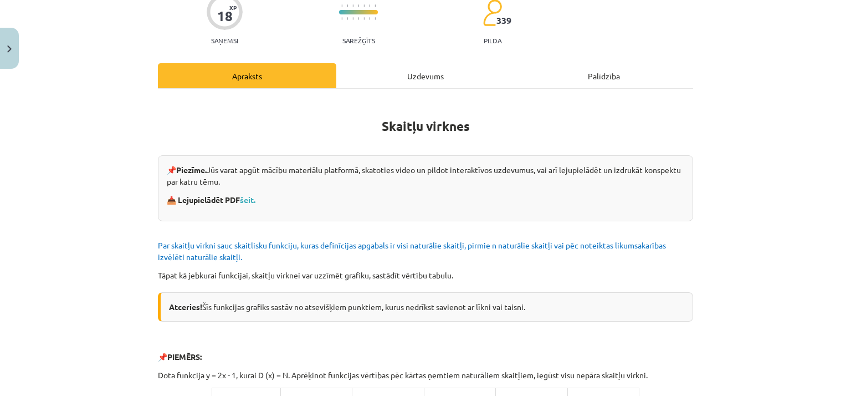
scroll to position [0, 0]
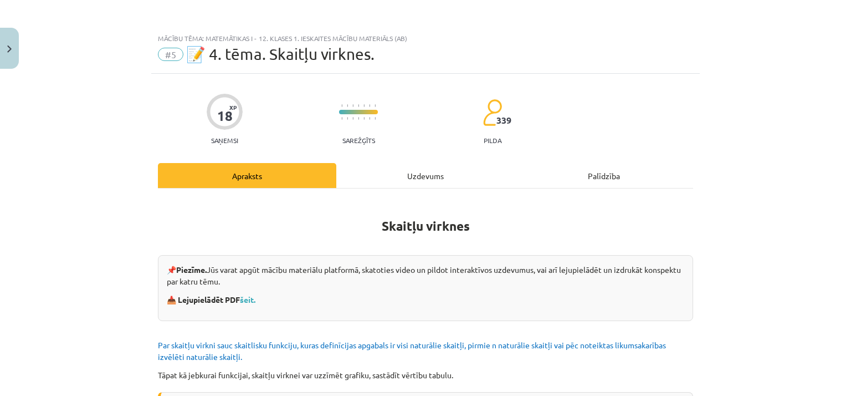
click at [418, 179] on div "Uzdevums" at bounding box center [425, 175] width 178 height 25
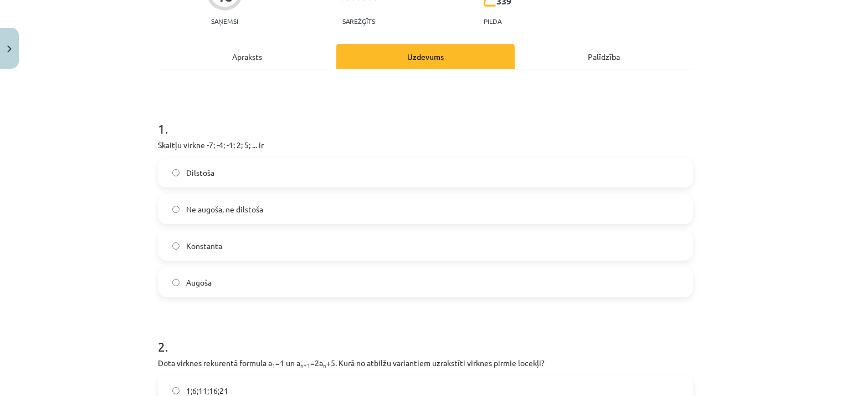
scroll to position [137, 0]
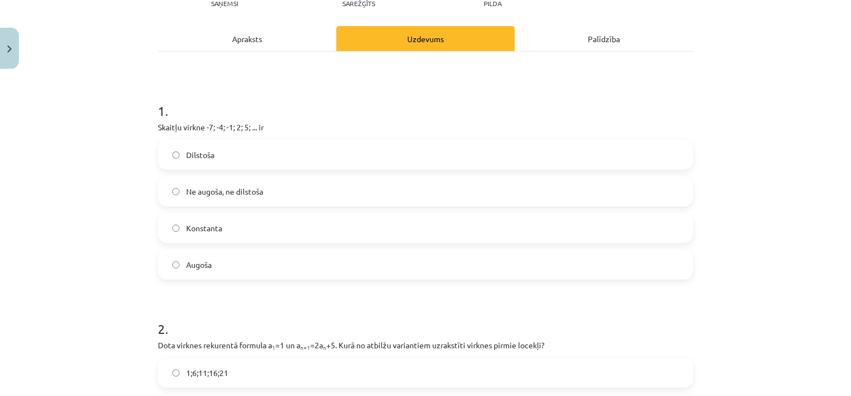
click at [300, 263] on label "Augoša" at bounding box center [425, 264] width 533 height 28
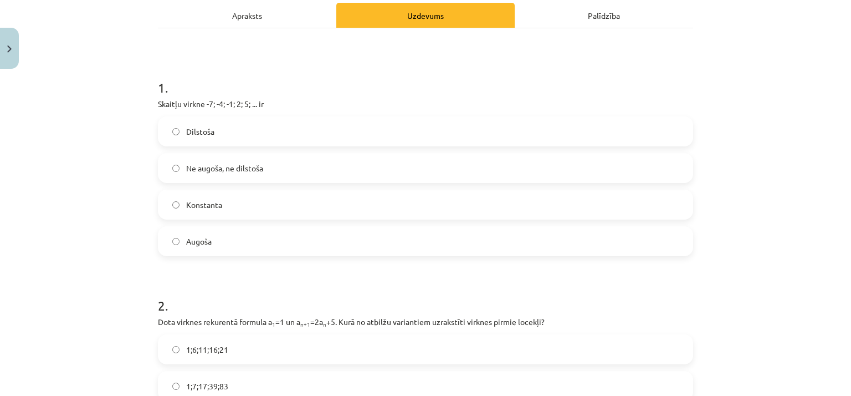
scroll to position [161, 0]
click at [270, 22] on div "Apraksts" at bounding box center [247, 14] width 178 height 25
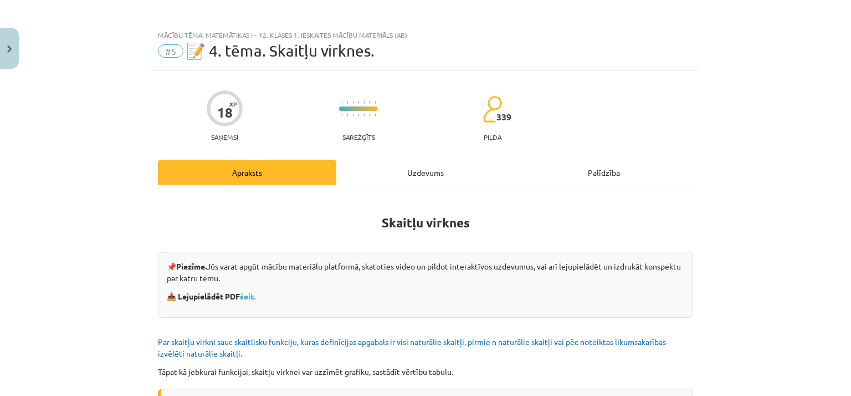
scroll to position [0, 0]
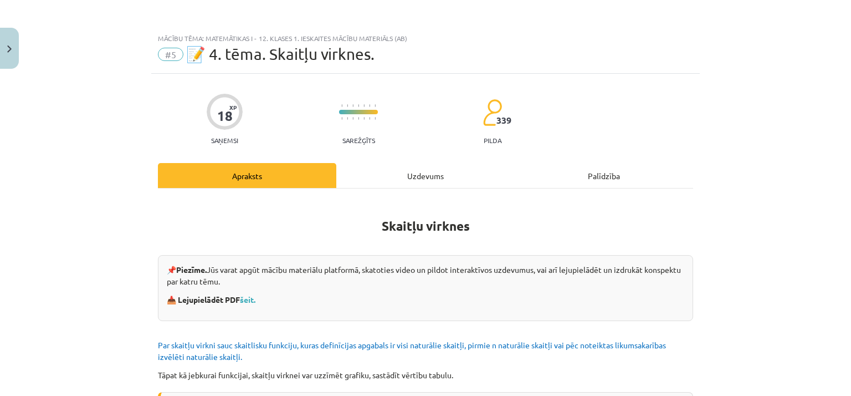
click at [393, 176] on div "Uzdevums" at bounding box center [425, 175] width 178 height 25
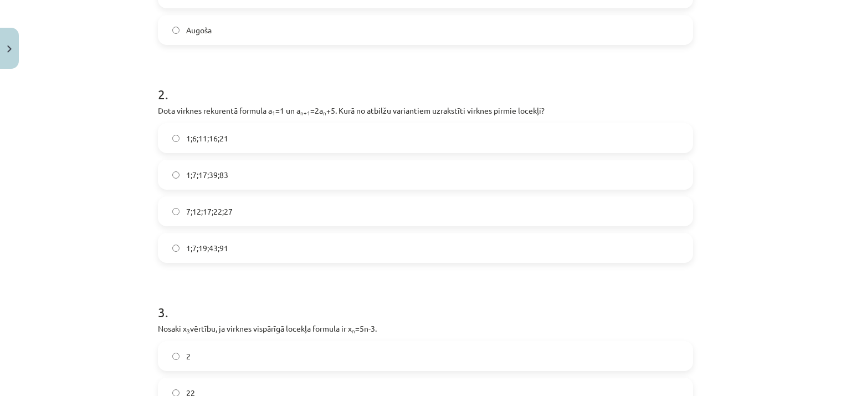
scroll to position [371, 0]
click at [507, 256] on label "1;7;19;43;91" at bounding box center [425, 248] width 533 height 28
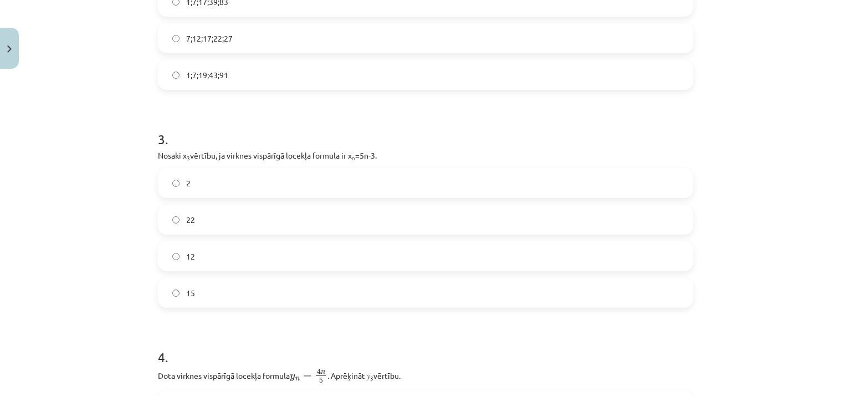
scroll to position [545, 0]
click at [302, 285] on label "15" at bounding box center [425, 292] width 533 height 28
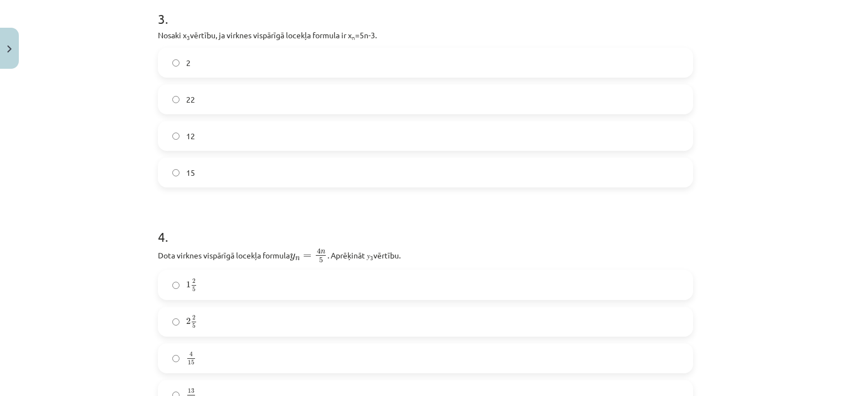
scroll to position [665, 0]
click at [302, 148] on label "12" at bounding box center [425, 135] width 533 height 28
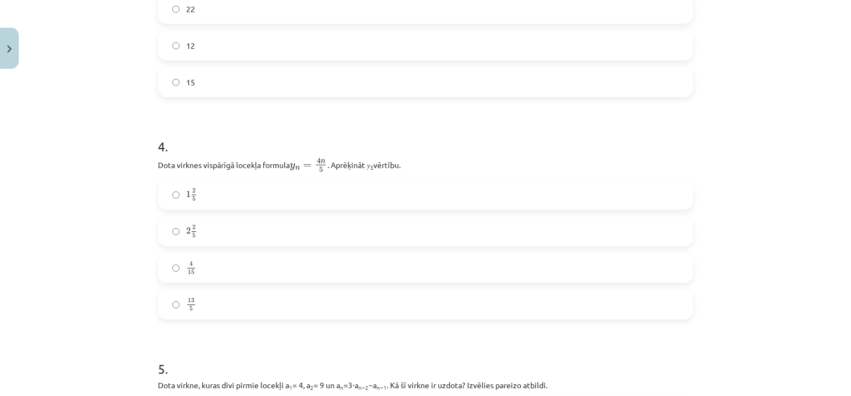
scroll to position [763, 0]
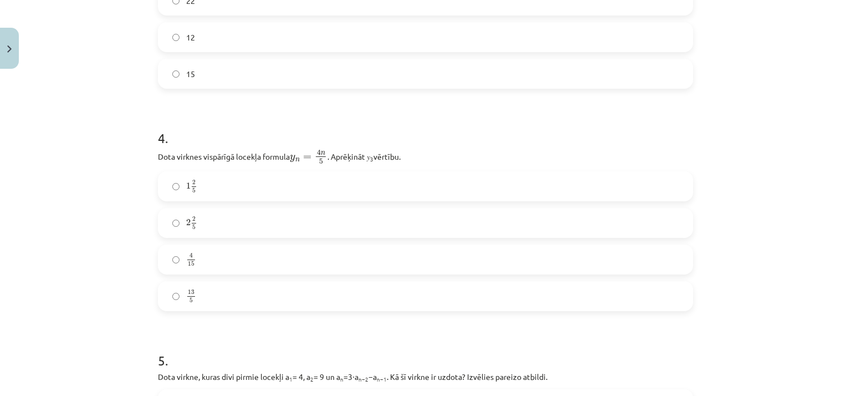
click at [351, 224] on label "2 2 5 2 2 5" at bounding box center [425, 223] width 533 height 28
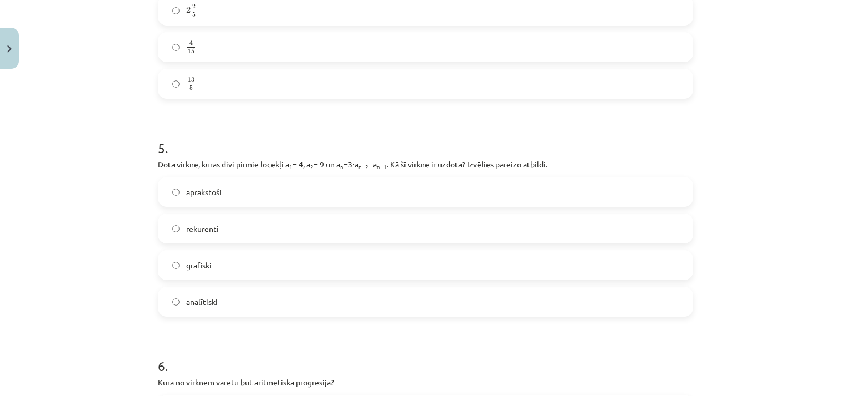
scroll to position [1002, 0]
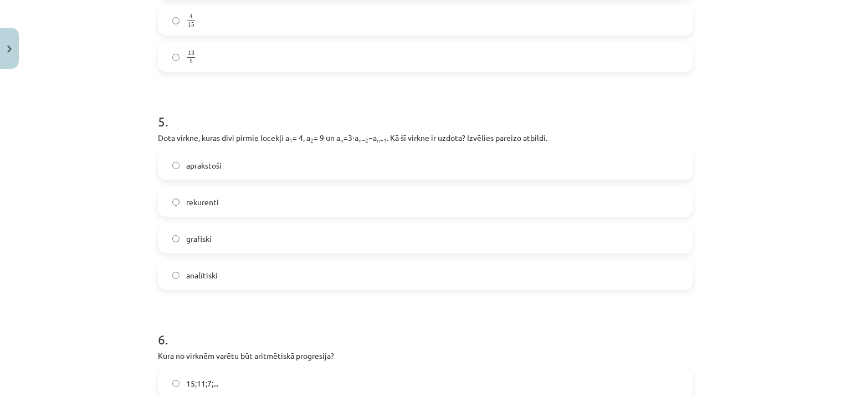
click at [279, 239] on label "grafiski" at bounding box center [425, 238] width 533 height 28
click at [284, 282] on label "analītiski" at bounding box center [425, 275] width 533 height 28
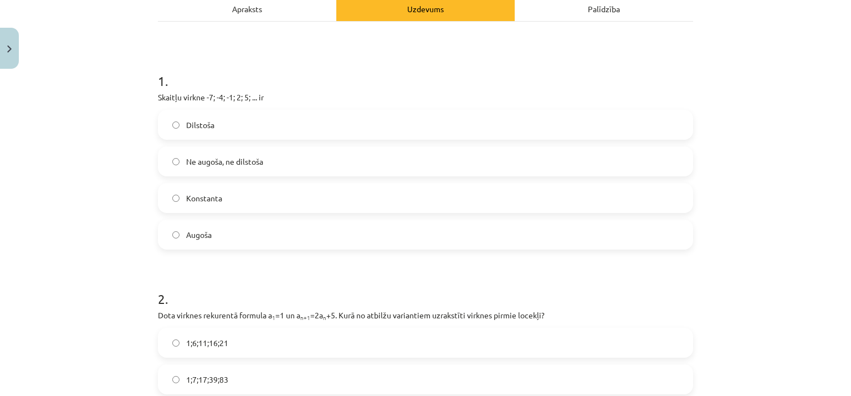
scroll to position [0, 0]
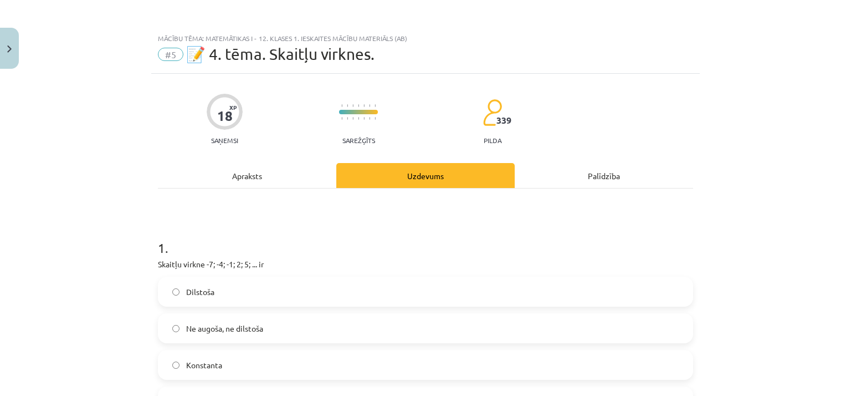
click at [284, 173] on div "Apraksts" at bounding box center [247, 175] width 178 height 25
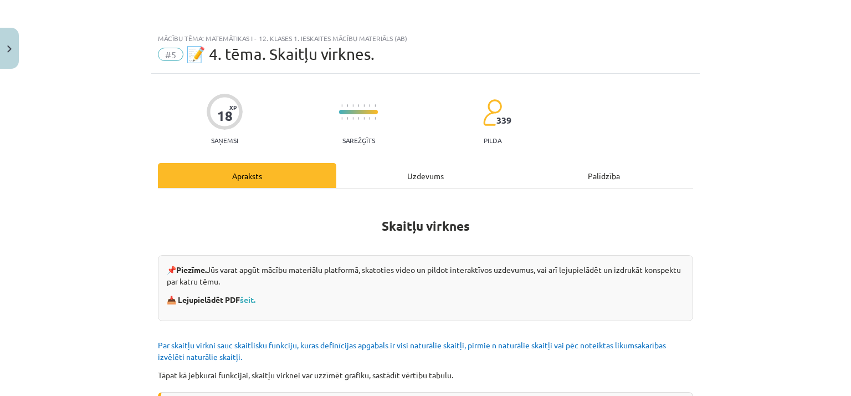
click at [403, 163] on div "Uzdevums" at bounding box center [425, 175] width 178 height 25
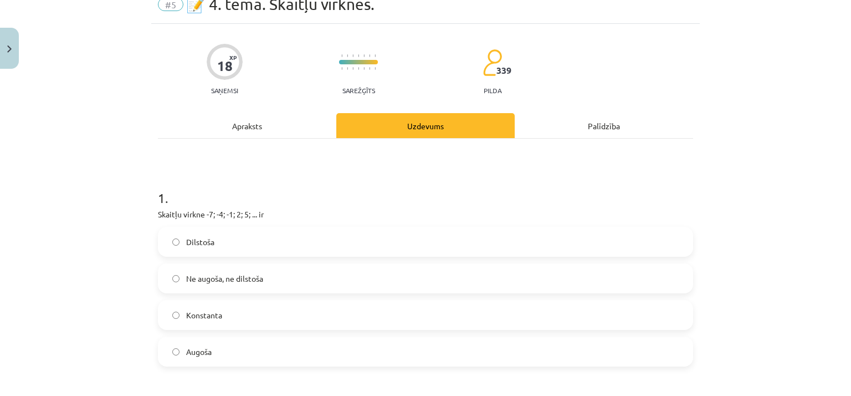
scroll to position [50, 0]
click at [299, 128] on div "Apraksts" at bounding box center [247, 124] width 178 height 25
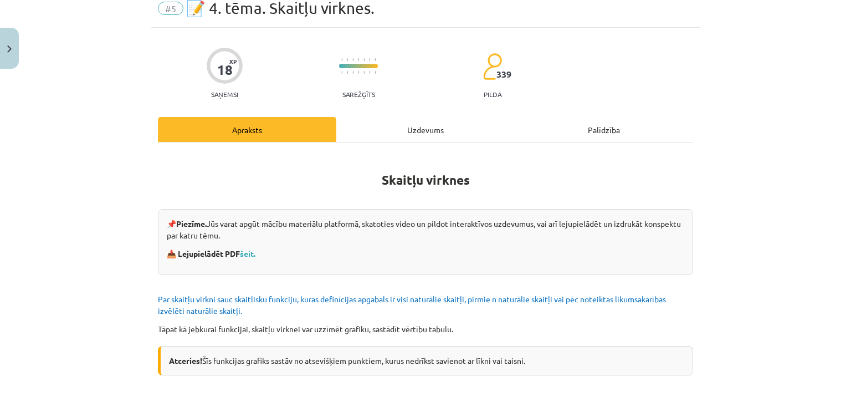
scroll to position [0, 0]
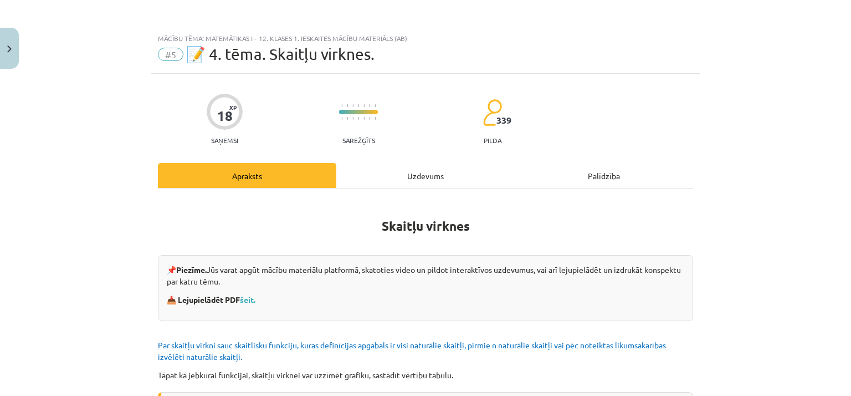
click at [421, 170] on div "Uzdevums" at bounding box center [425, 175] width 178 height 25
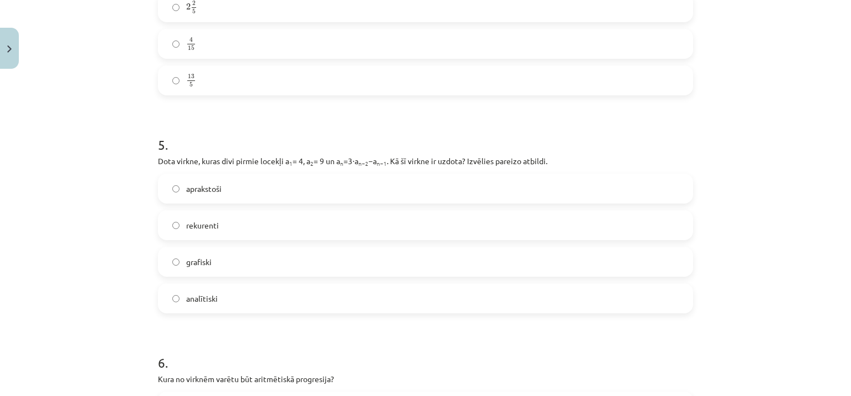
scroll to position [1241, 0]
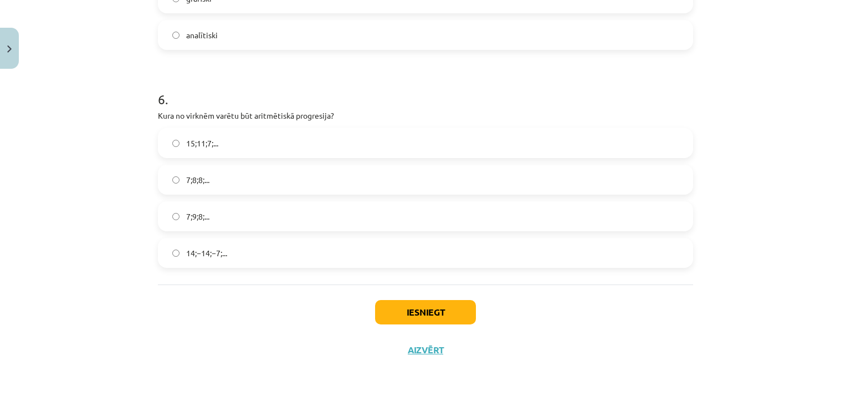
click at [429, 135] on label "15;11;7;..." at bounding box center [425, 143] width 533 height 28
click at [424, 313] on button "Iesniegt" at bounding box center [425, 312] width 101 height 24
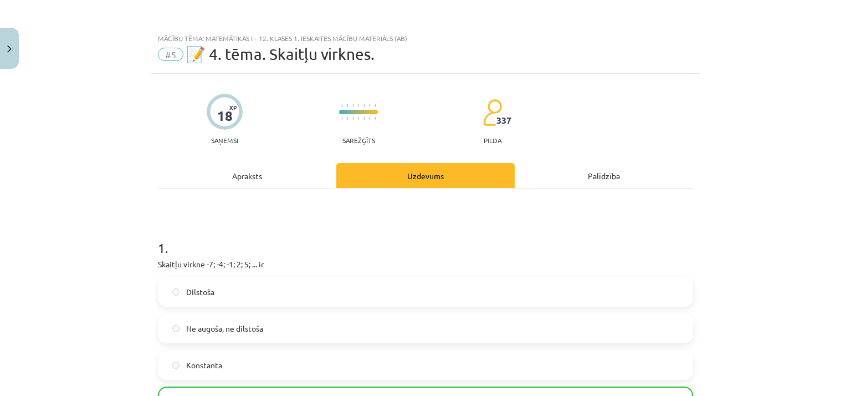
scroll to position [0, 0]
click at [7, 42] on button "Close" at bounding box center [9, 48] width 19 height 41
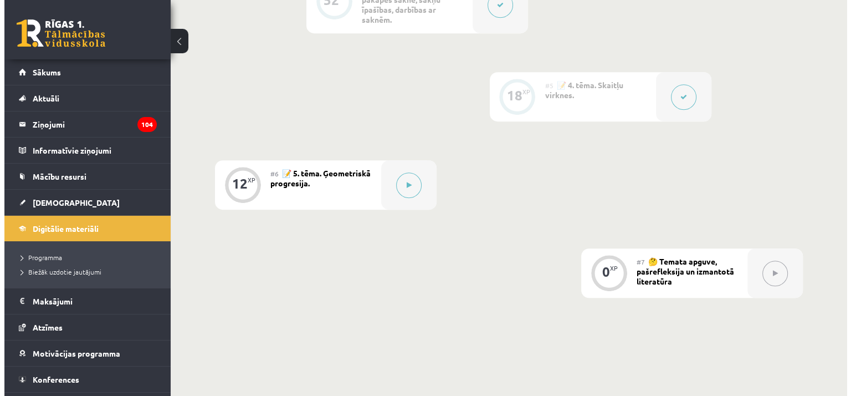
scroll to position [658, 0]
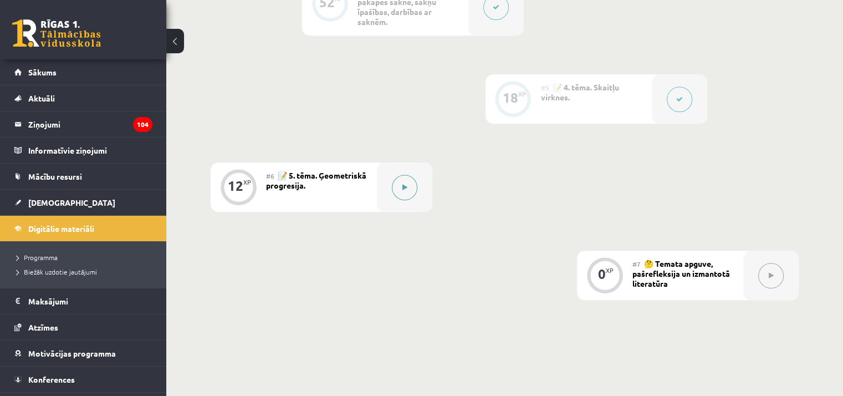
click at [413, 186] on button at bounding box center [404, 186] width 25 height 25
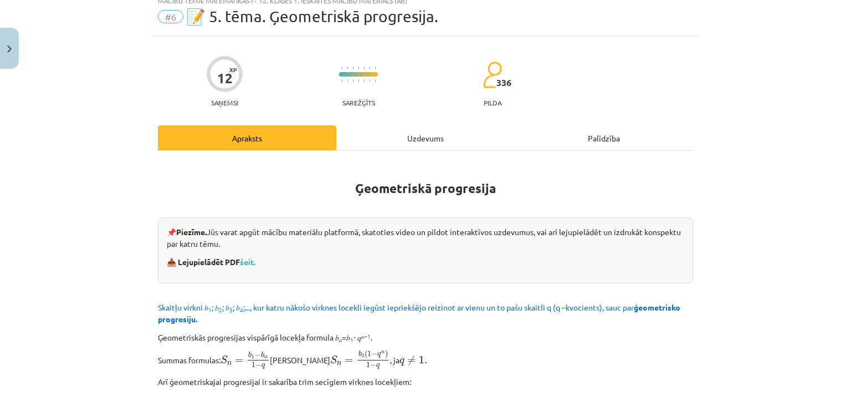
scroll to position [0, 0]
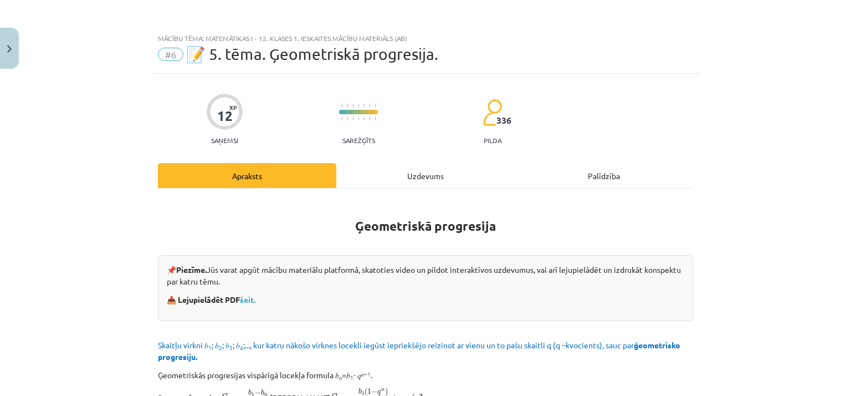
click at [400, 167] on div "Uzdevums" at bounding box center [425, 175] width 178 height 25
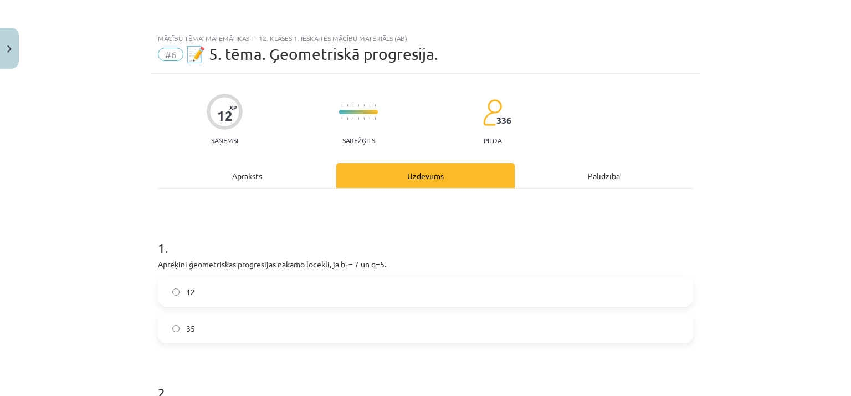
click at [269, 184] on div "Apraksts" at bounding box center [247, 175] width 178 height 25
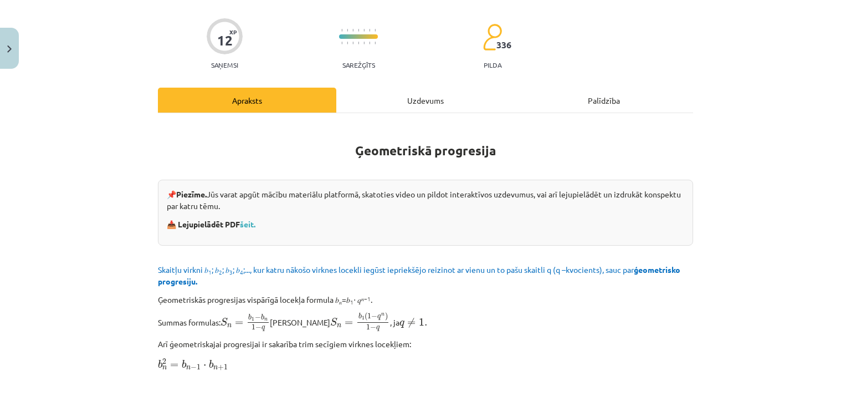
scroll to position [99, 0]
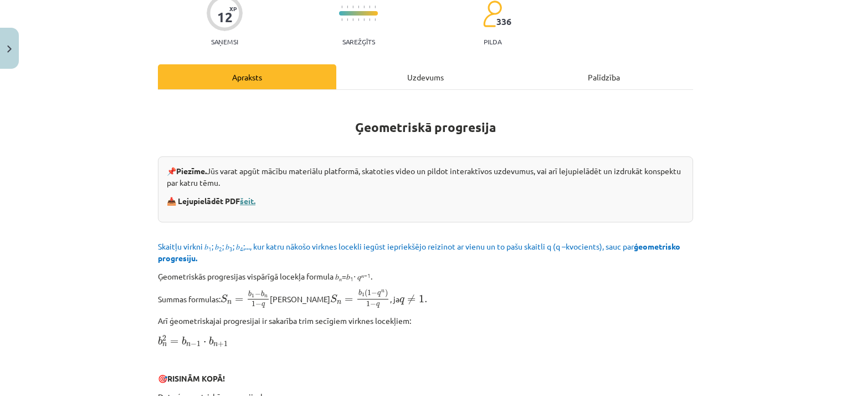
click at [250, 201] on link "šeit." at bounding box center [248, 201] width 16 height 10
